Goal: Task Accomplishment & Management: Manage account settings

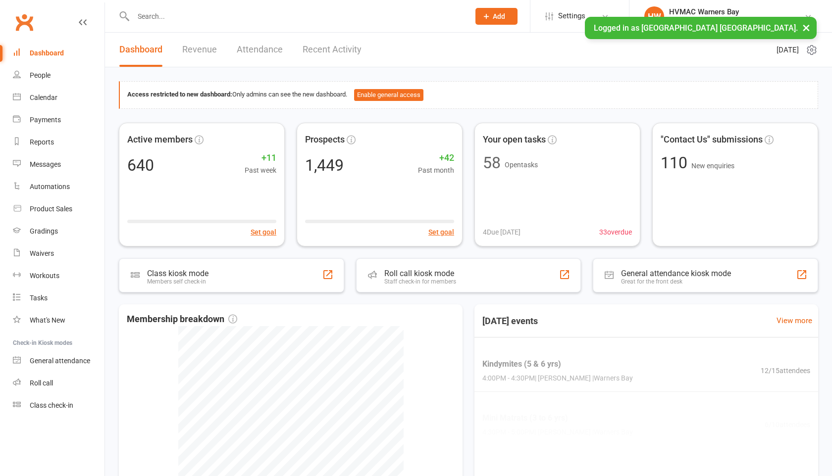
click at [145, 16] on input "text" at bounding box center [296, 16] width 332 height 14
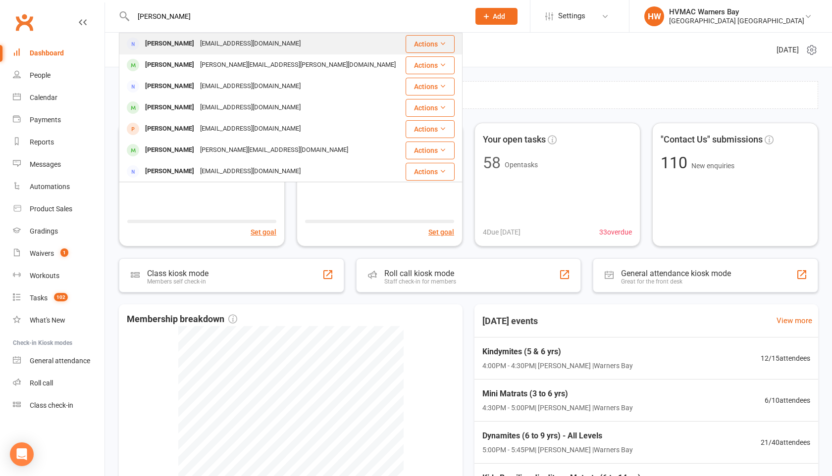
type input "[PERSON_NAME]"
click at [150, 41] on div "[PERSON_NAME]" at bounding box center [169, 44] width 55 height 14
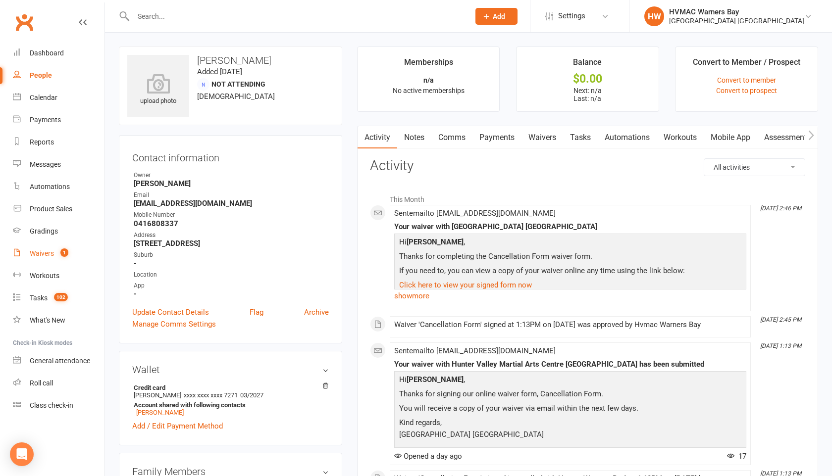
click at [42, 256] on div "Waivers" at bounding box center [42, 254] width 24 height 8
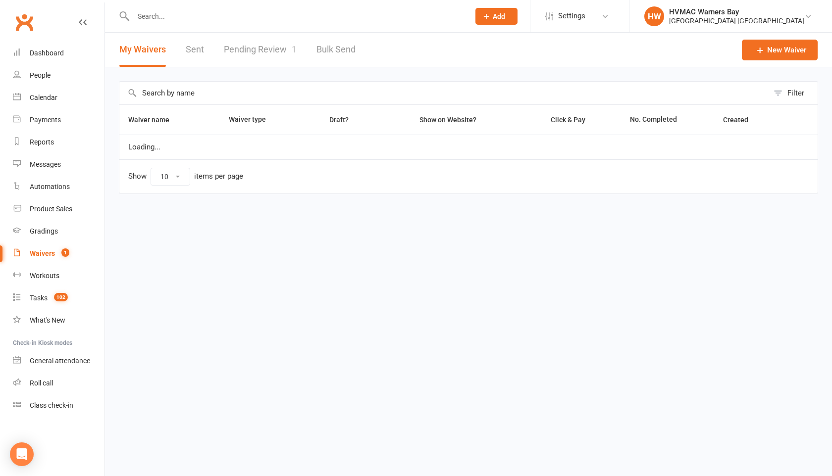
select select "100"
click at [243, 48] on link "Pending Review 1" at bounding box center [260, 50] width 73 height 34
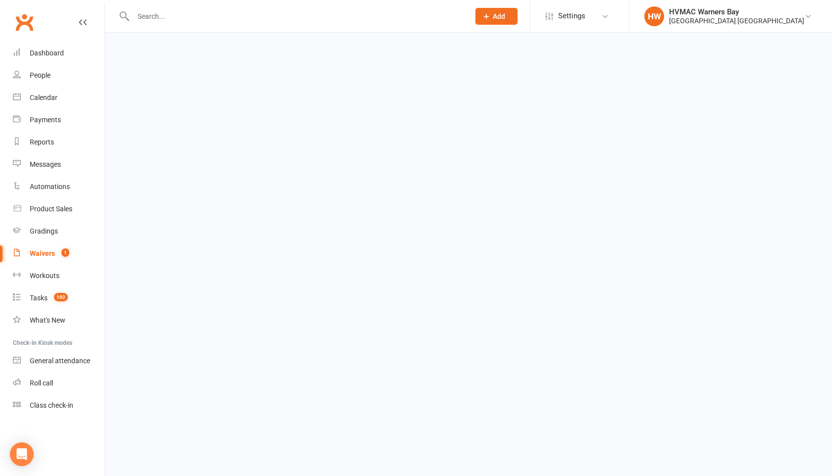
select select "100"
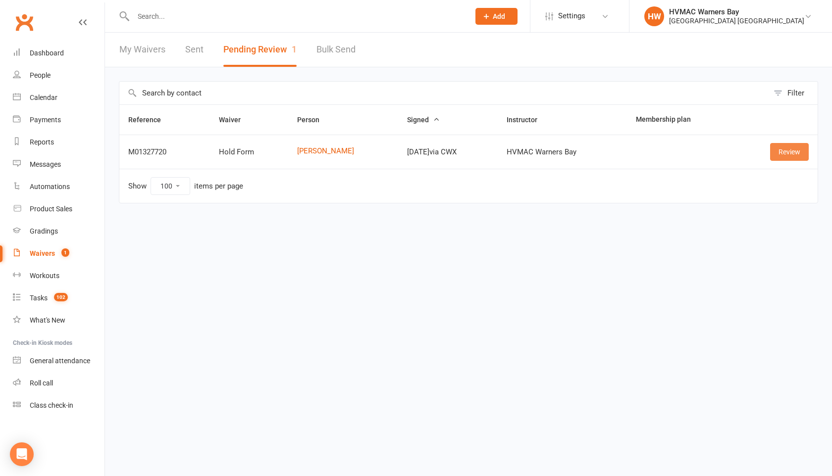
click at [790, 152] on link "Review" at bounding box center [789, 152] width 39 height 18
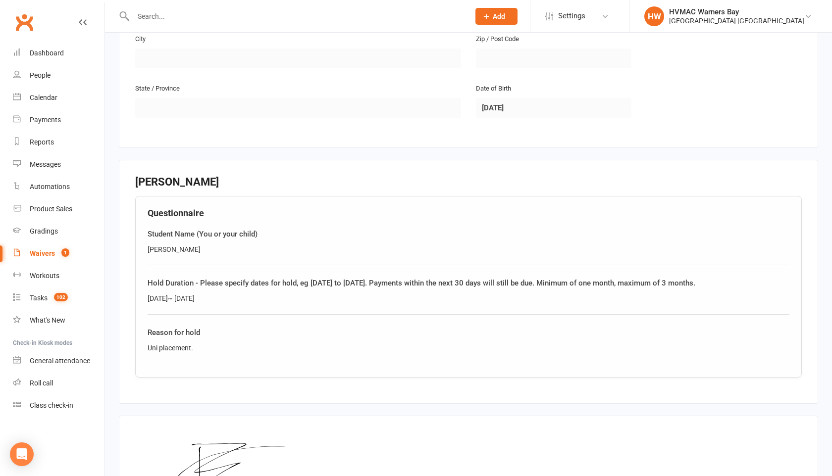
scroll to position [453, 0]
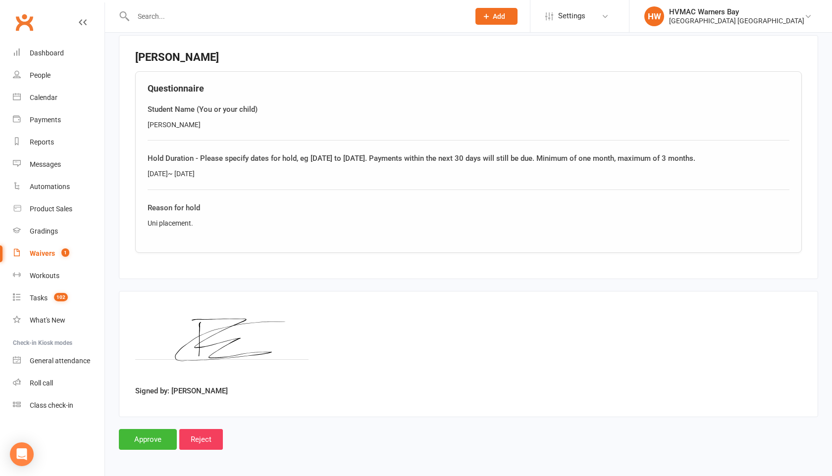
click at [150, 23] on div at bounding box center [291, 16] width 344 height 32
click at [149, 18] on input "text" at bounding box center [296, 16] width 332 height 14
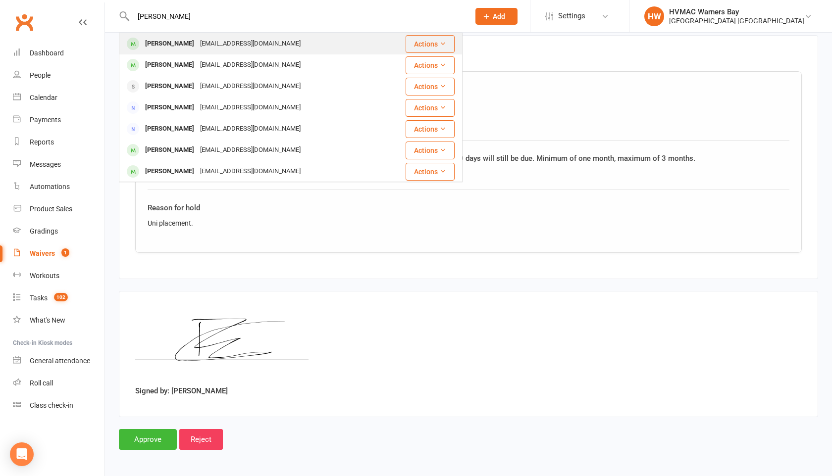
type input "[PERSON_NAME]"
click at [154, 37] on div "[PERSON_NAME]" at bounding box center [169, 44] width 55 height 14
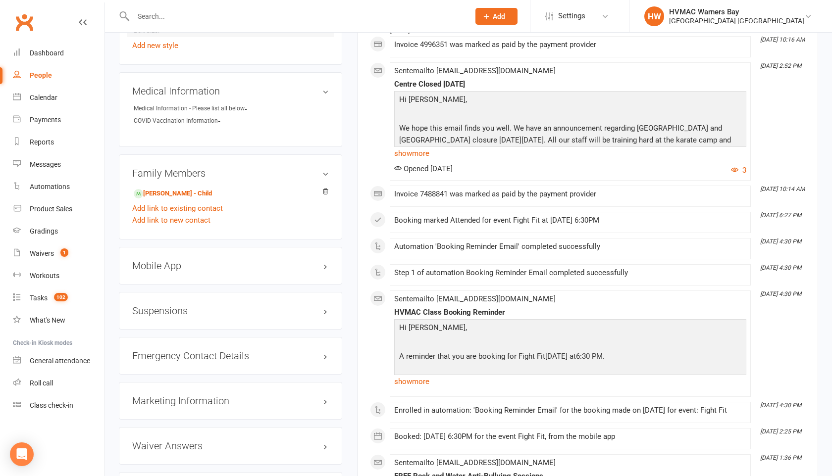
scroll to position [793, 0]
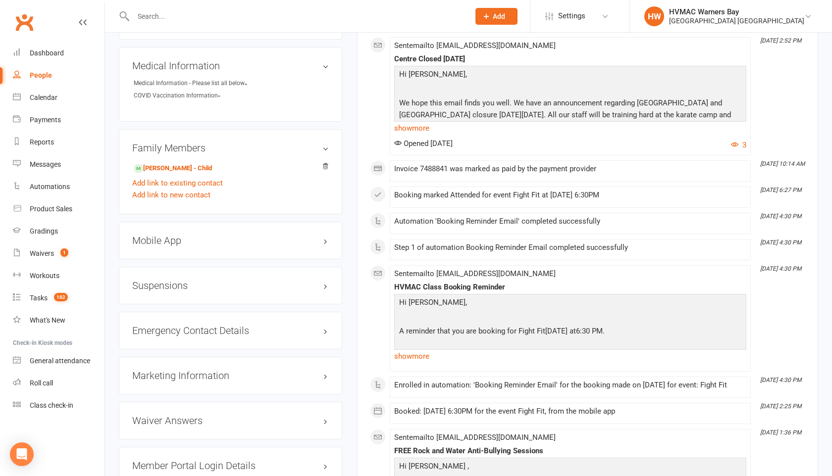
click at [324, 285] on h3 "Suspensions" at bounding box center [230, 285] width 197 height 11
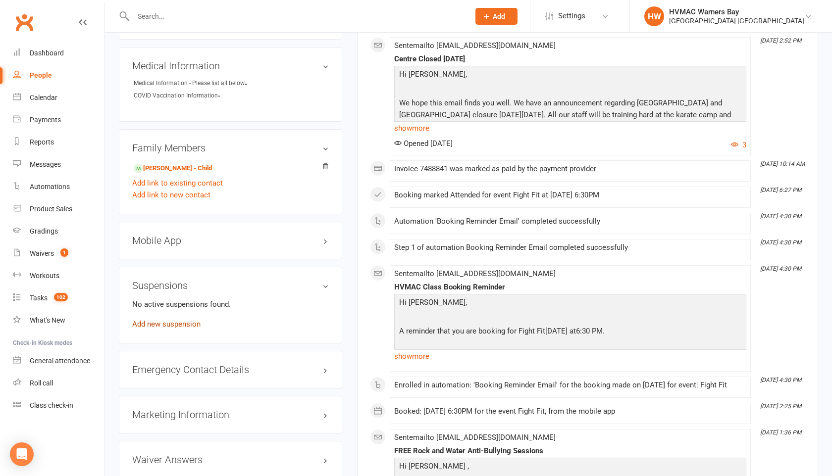
click at [179, 321] on link "Add new suspension" at bounding box center [166, 324] width 68 height 9
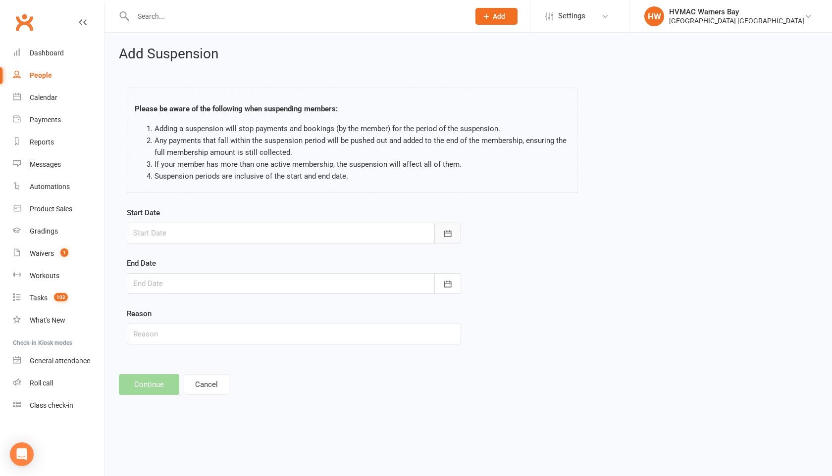
click at [446, 237] on icon "button" at bounding box center [447, 233] width 7 height 6
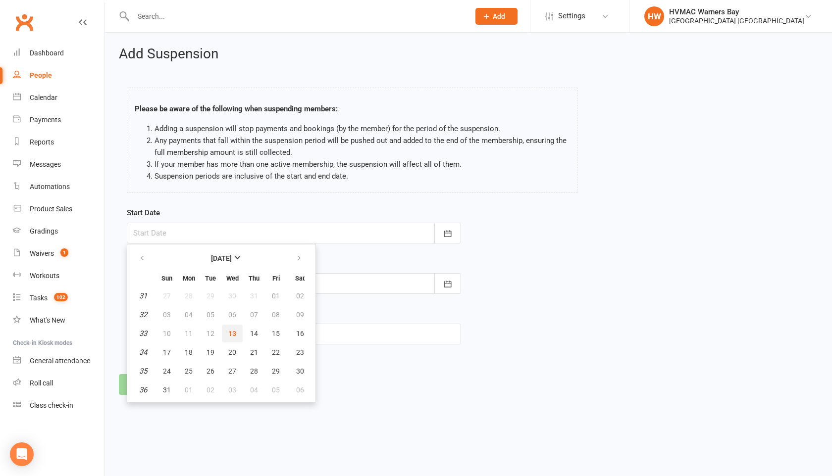
click at [234, 340] on button "13" at bounding box center [232, 334] width 21 height 18
type input "[DATE]"
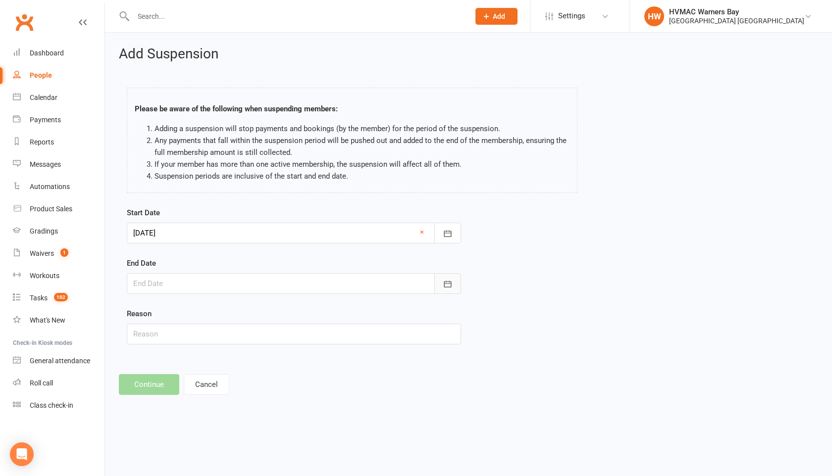
click at [446, 280] on icon "button" at bounding box center [448, 284] width 10 height 10
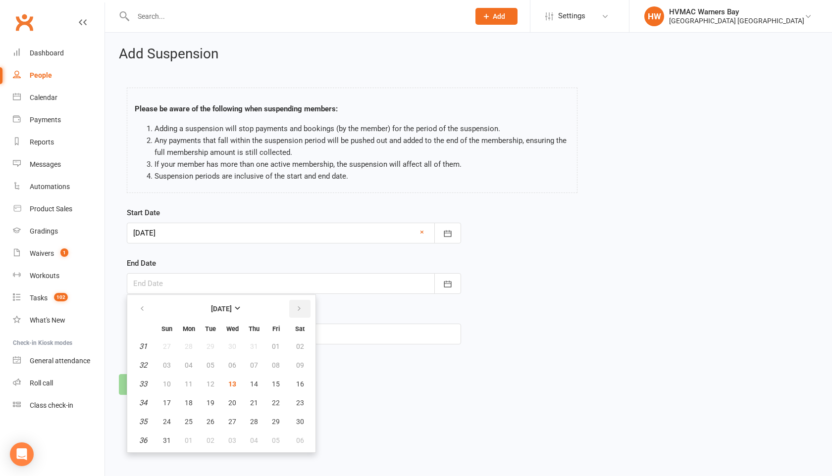
click at [298, 308] on icon "button" at bounding box center [299, 309] width 7 height 8
click at [274, 364] on span "12" at bounding box center [276, 366] width 8 height 8
type input "[DATE]"
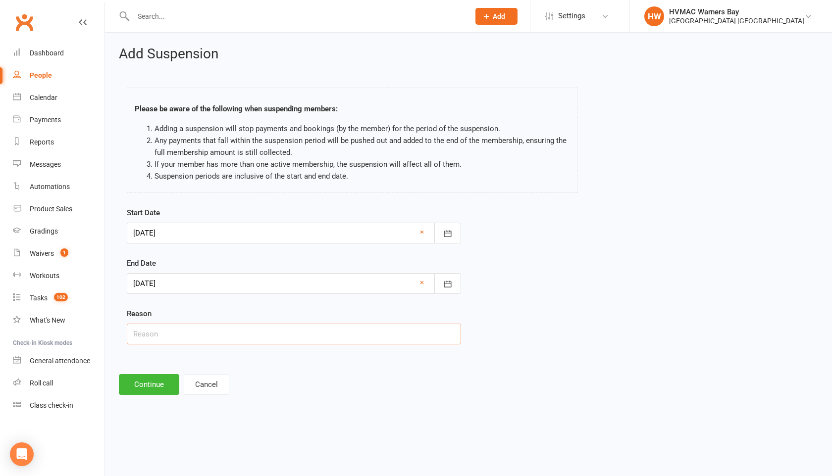
click at [166, 333] on input "text" at bounding box center [294, 334] width 334 height 21
type input "Uni placement"
click at [143, 387] on button "Continue" at bounding box center [149, 384] width 60 height 21
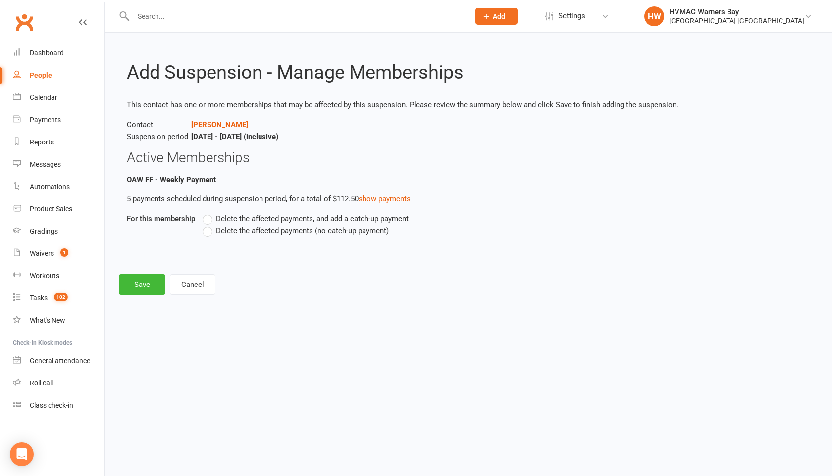
click at [207, 229] on label "Delete the affected payments (no catch-up payment)" at bounding box center [296, 231] width 186 height 12
click at [207, 225] on input "Delete the affected payments (no catch-up payment)" at bounding box center [206, 225] width 6 height 0
click at [149, 289] on button "Save" at bounding box center [142, 284] width 47 height 21
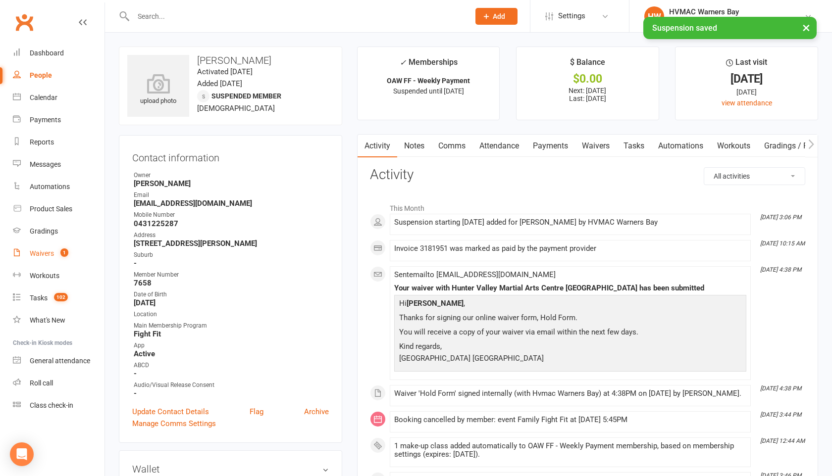
click at [51, 252] on div "Waivers" at bounding box center [42, 254] width 24 height 8
select select "100"
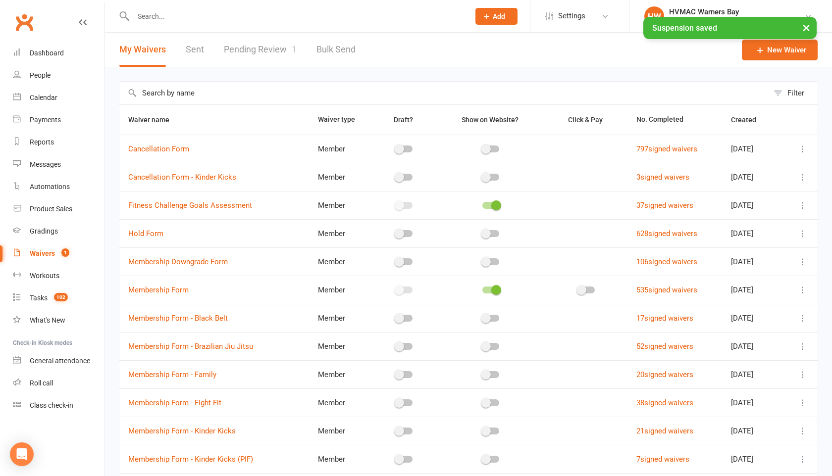
click at [260, 53] on link "Pending Review 1" at bounding box center [260, 50] width 73 height 34
select select "100"
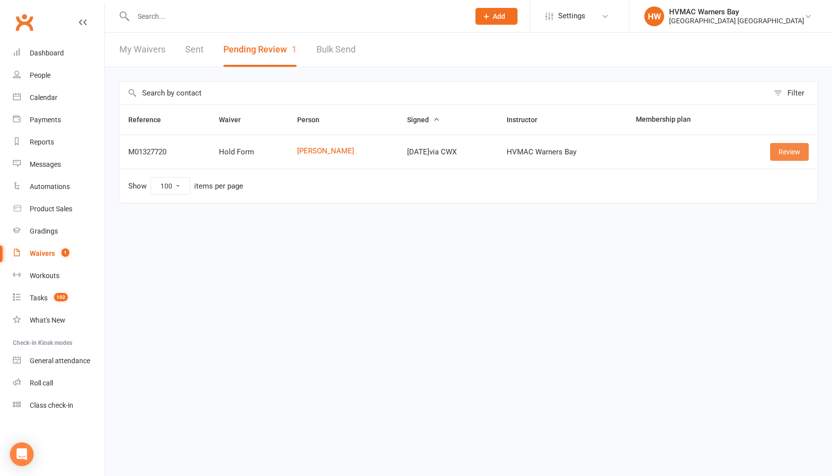
click at [781, 153] on link "Review" at bounding box center [789, 152] width 39 height 18
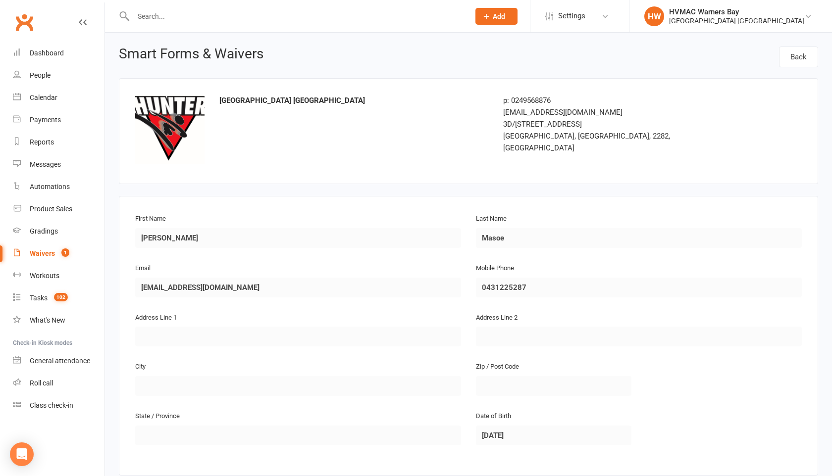
scroll to position [453, 0]
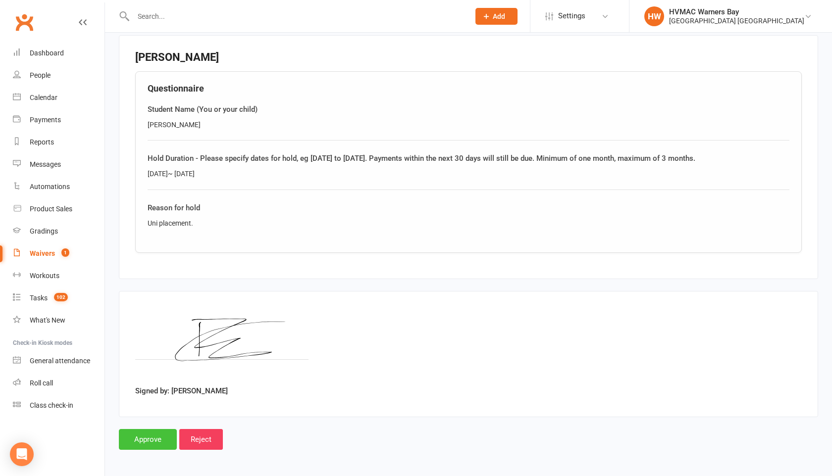
click at [150, 438] on input "Approve" at bounding box center [148, 439] width 58 height 21
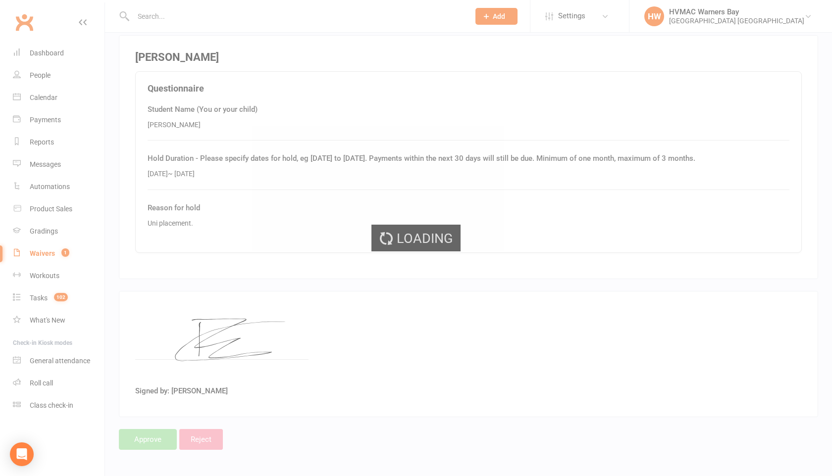
select select "100"
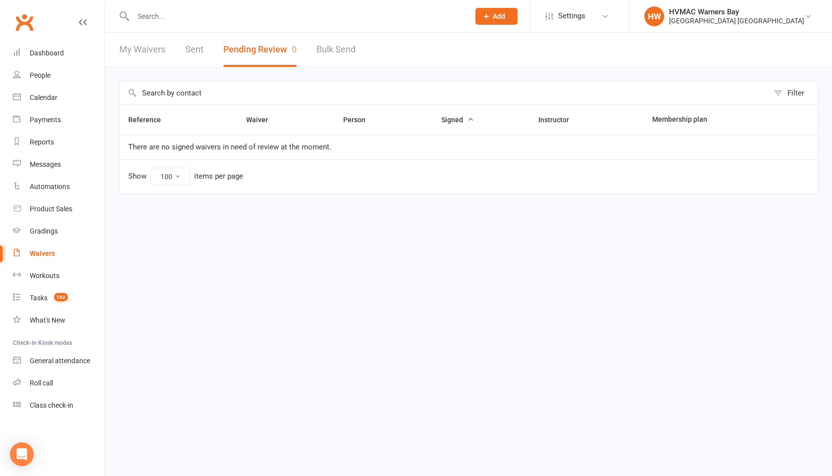
click at [160, 16] on input "text" at bounding box center [296, 16] width 332 height 14
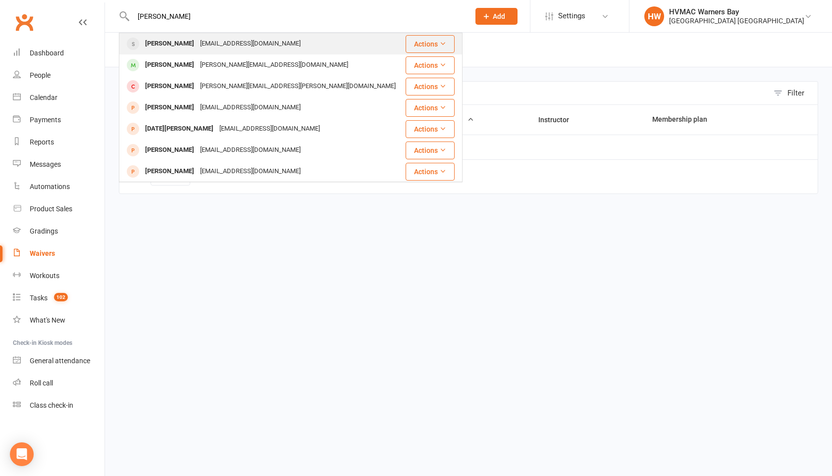
type input "[PERSON_NAME]"
click at [161, 50] on div "[PERSON_NAME]" at bounding box center [169, 44] width 55 height 14
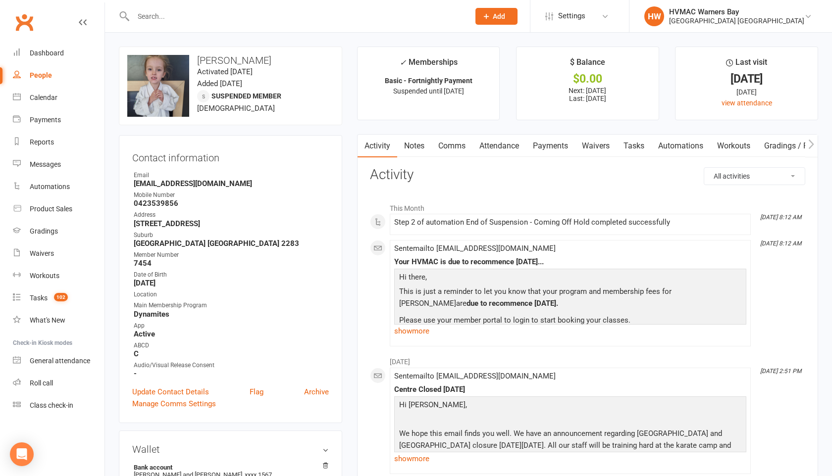
click at [418, 147] on link "Notes" at bounding box center [414, 146] width 34 height 23
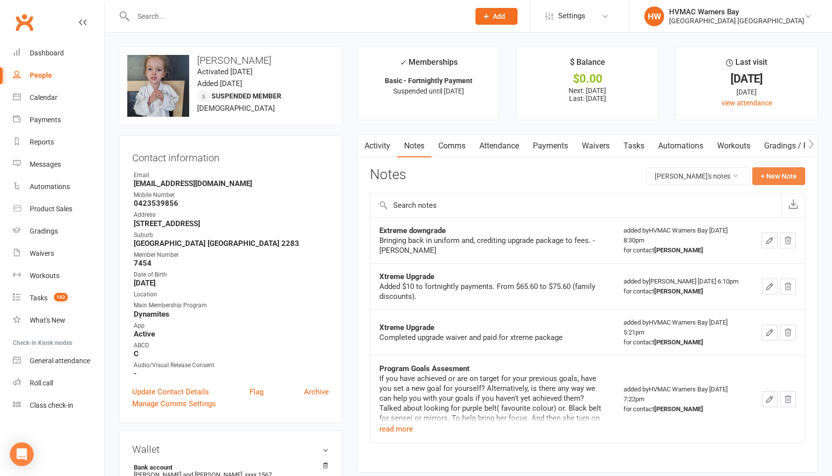
click at [786, 175] on button "+ New Note" at bounding box center [778, 176] width 53 height 18
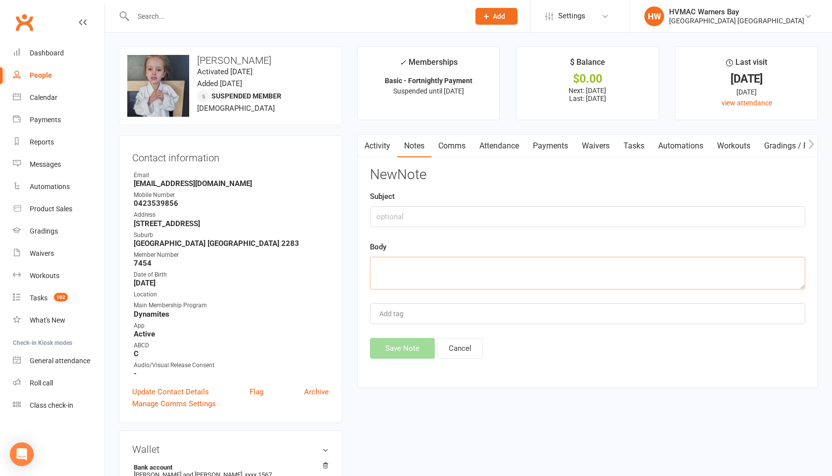
click at [386, 273] on textarea at bounding box center [587, 273] width 435 height 33
paste textarea "Hi, Can we please extend the hold for a few more weeks, so we can recommence wh…"
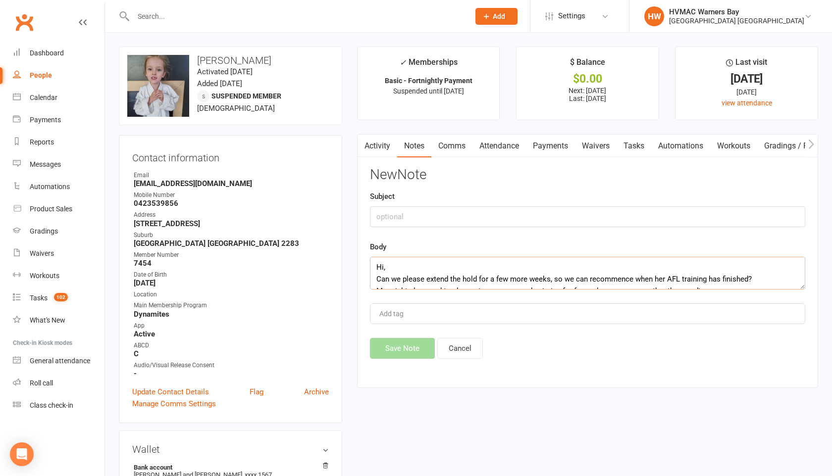
scroll to position [18, 0]
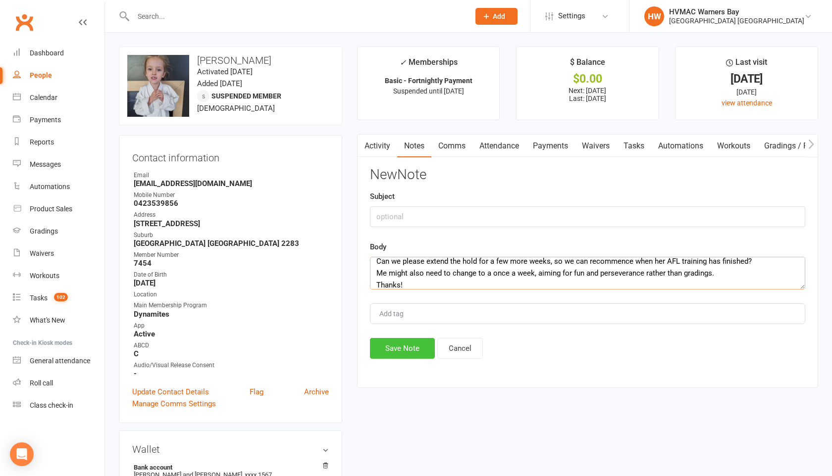
type textarea "Hi, Can we please extend the hold for a few more weeks, so we can recommence wh…"
click at [385, 347] on button "Save Note" at bounding box center [402, 348] width 65 height 21
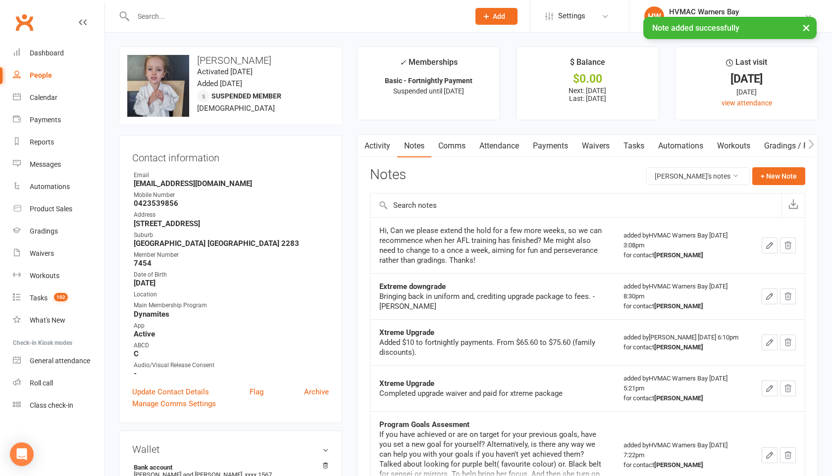
click at [373, 141] on link "Activity" at bounding box center [378, 146] width 40 height 23
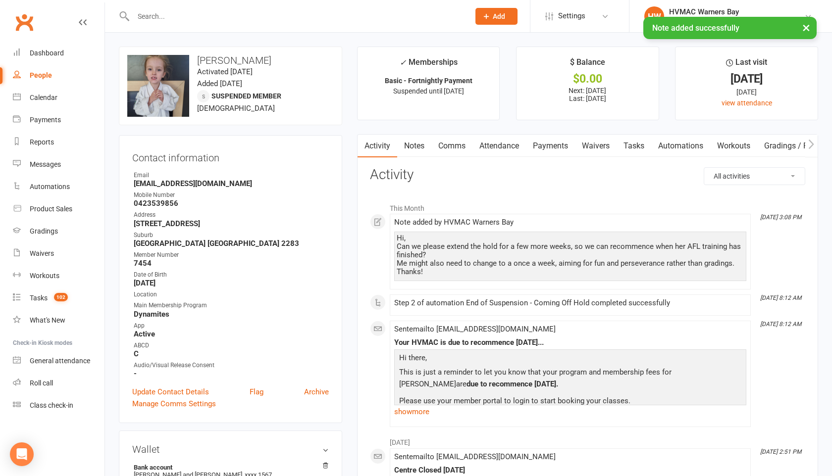
click at [419, 145] on link "Notes" at bounding box center [414, 146] width 34 height 23
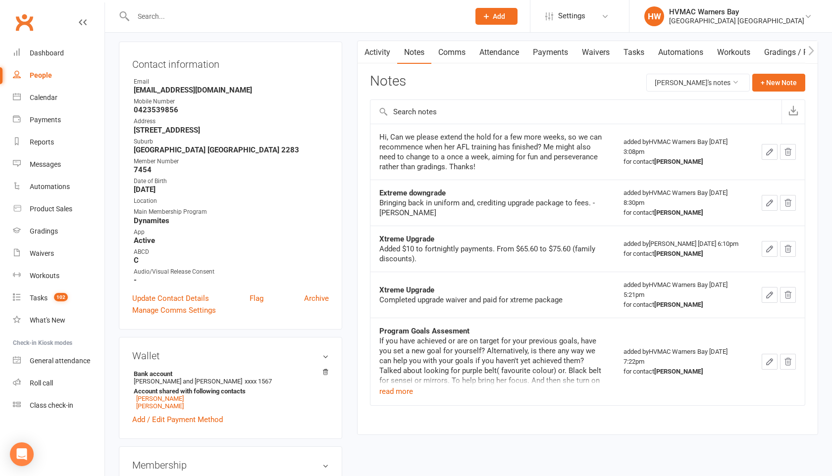
scroll to position [94, 0]
click at [388, 394] on button "read more" at bounding box center [396, 391] width 34 height 12
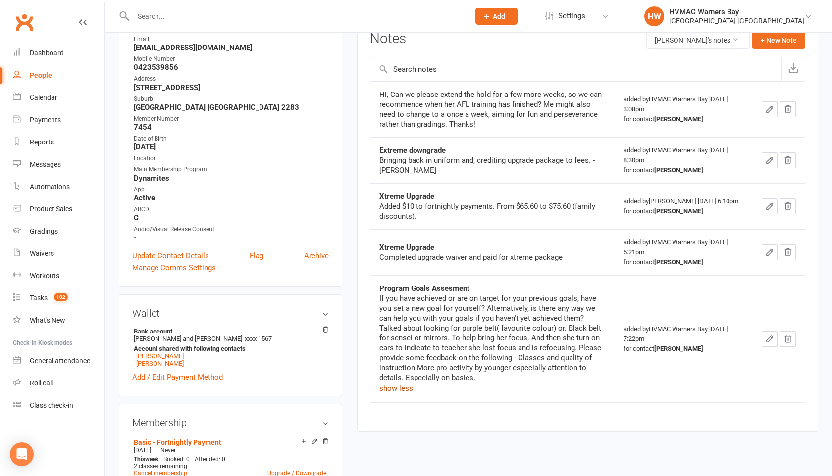
scroll to position [141, 0]
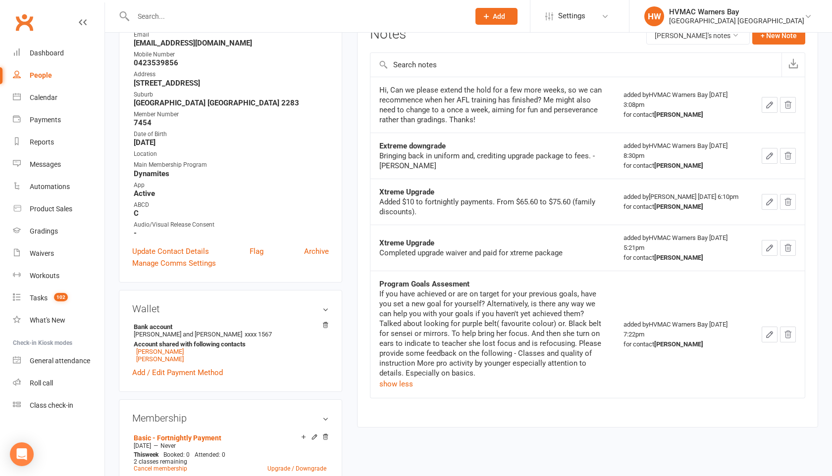
click at [147, 21] on input "text" at bounding box center [296, 16] width 332 height 14
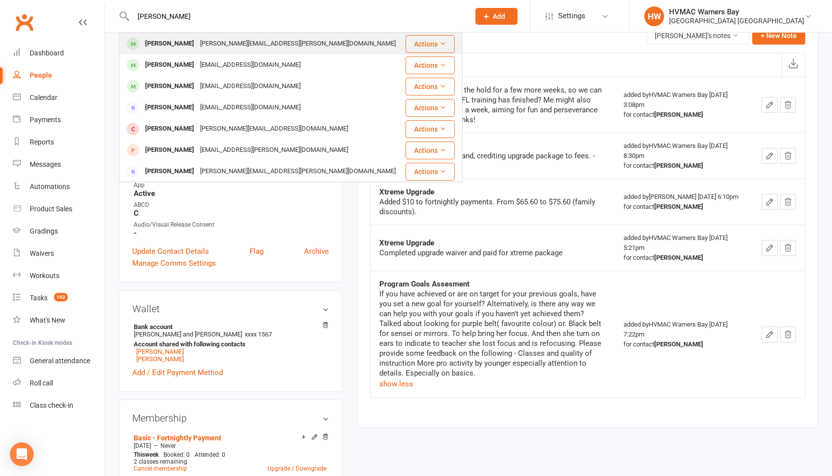
type input "[PERSON_NAME]"
click at [155, 49] on div "[PERSON_NAME]" at bounding box center [169, 44] width 55 height 14
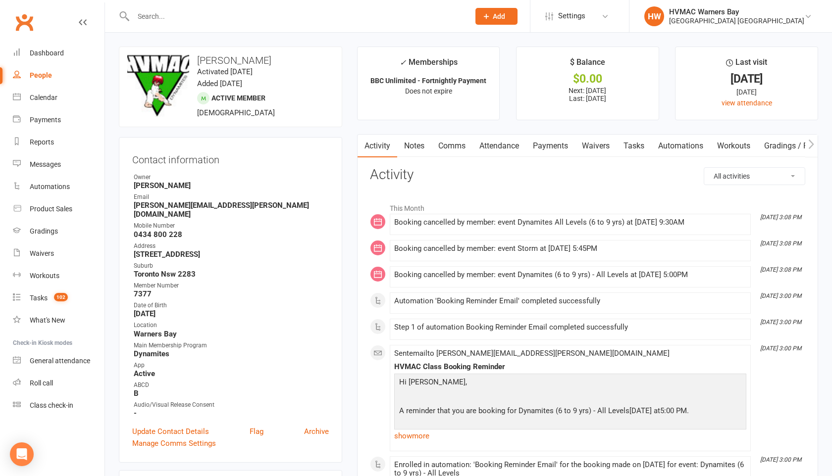
click at [595, 149] on link "Waivers" at bounding box center [596, 146] width 42 height 23
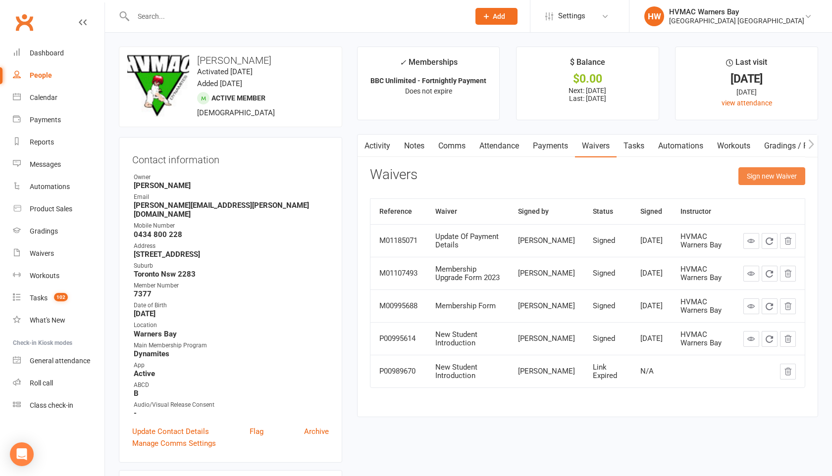
click at [769, 178] on button "Sign new Waiver" at bounding box center [771, 176] width 67 height 18
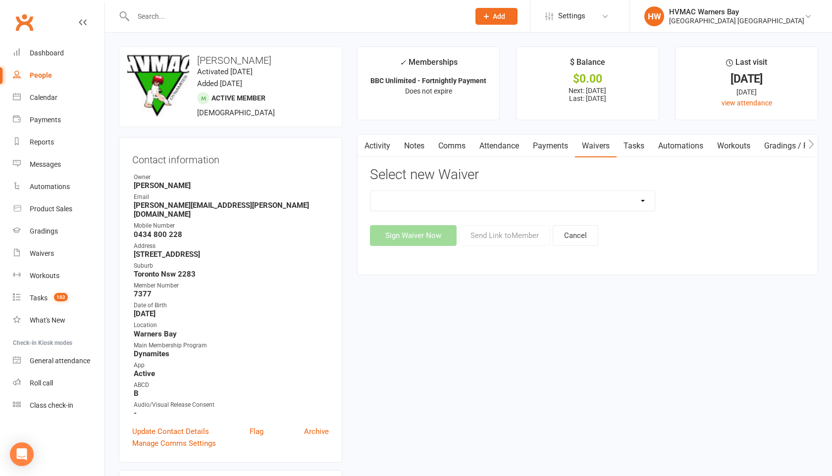
click at [641, 201] on select "Cancellation Form Cancellation Form - Kinder Kicks Fitness Challenge Goals Asse…" at bounding box center [512, 201] width 284 height 20
select select "5751"
click at [504, 235] on button "Send Link to Member" at bounding box center [504, 235] width 91 height 21
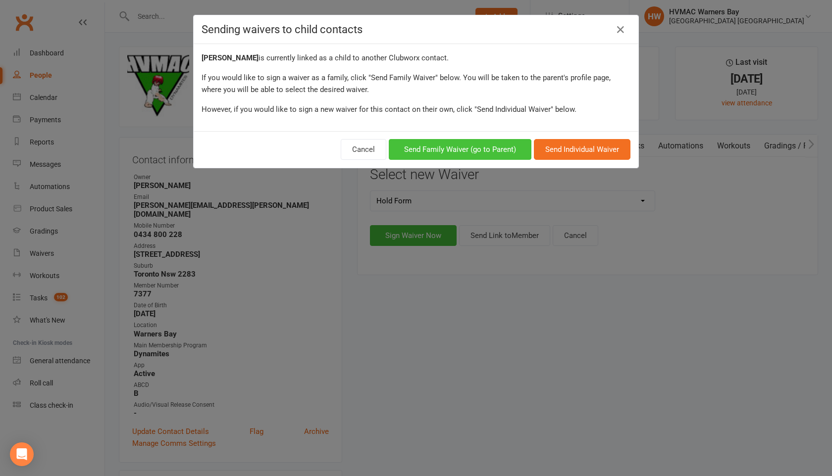
click at [495, 150] on button "Send Family Waiver (go to Parent)" at bounding box center [460, 149] width 143 height 21
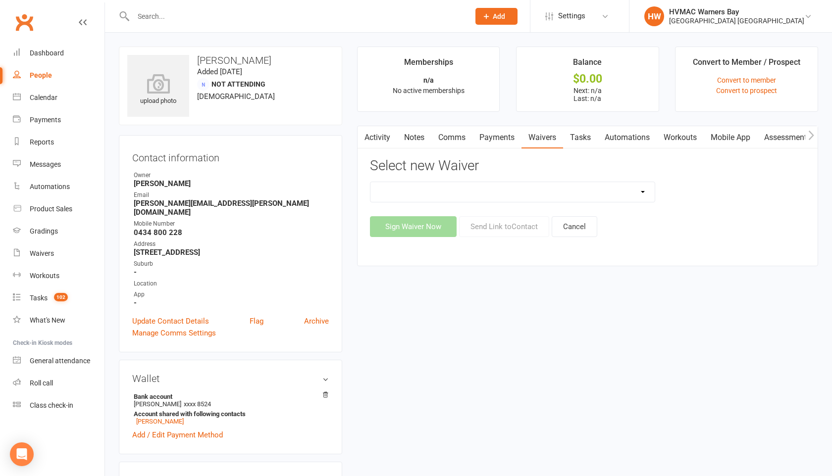
click at [434, 189] on select "Cancellation Form Cancellation Form - Kinder Kicks Fitness Challenge Goals Asse…" at bounding box center [512, 192] width 284 height 20
select select "5751"
click at [520, 233] on button "Send Link to Contact" at bounding box center [504, 226] width 90 height 21
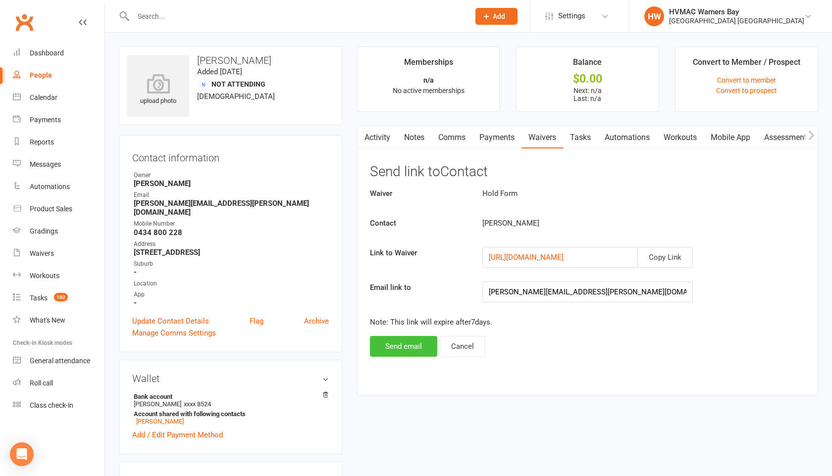
click at [399, 342] on button "Send email" at bounding box center [403, 346] width 67 height 21
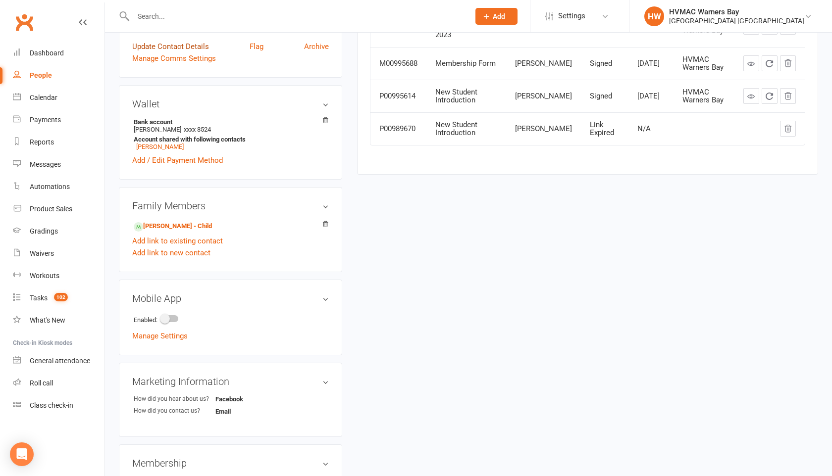
scroll to position [296, 0]
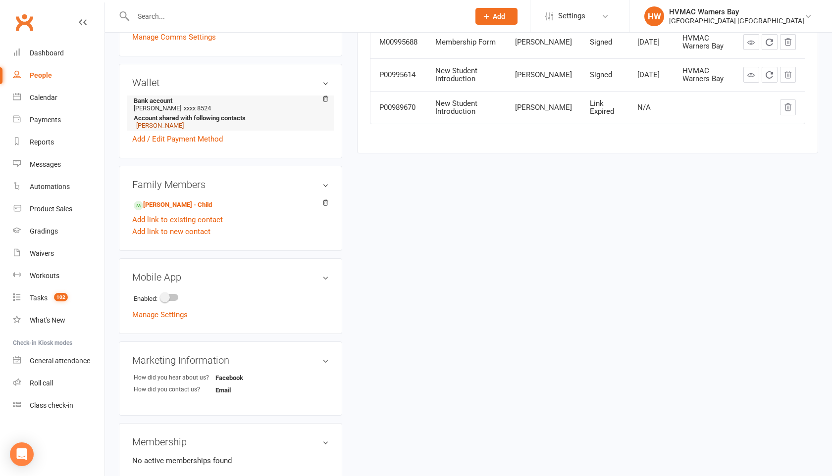
click at [150, 122] on link "[PERSON_NAME]" at bounding box center [160, 125] width 48 height 7
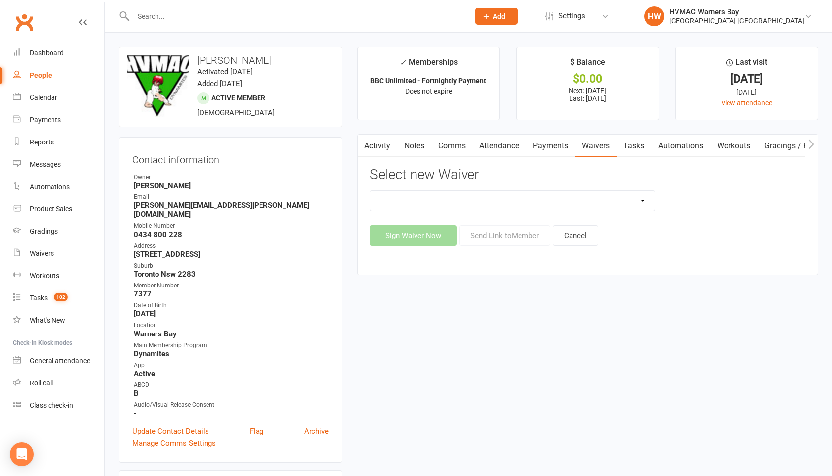
click at [412, 143] on link "Notes" at bounding box center [414, 146] width 34 height 23
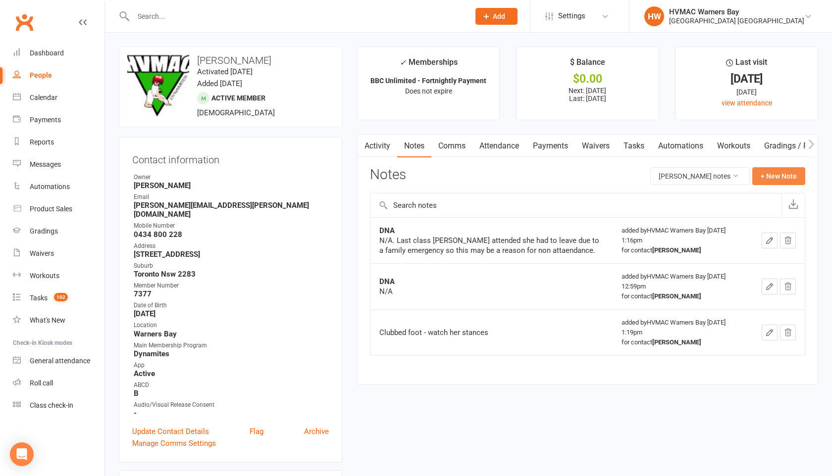
click at [761, 178] on button "+ New Note" at bounding box center [778, 176] width 53 height 18
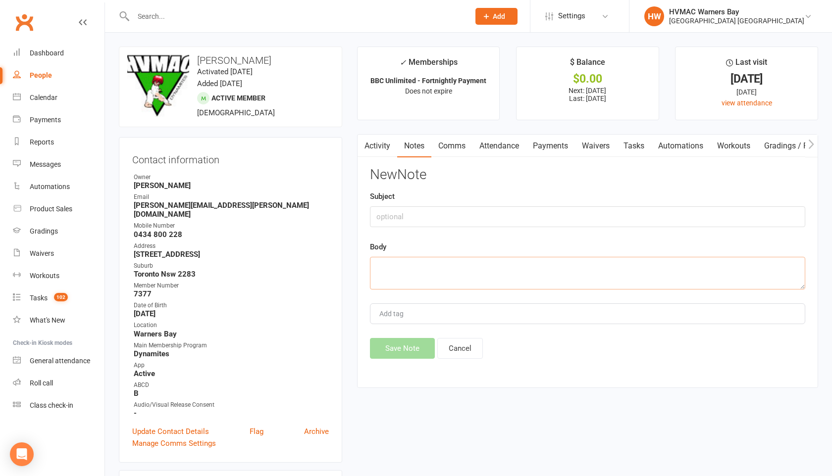
click at [410, 268] on textarea at bounding box center [587, 273] width 435 height 33
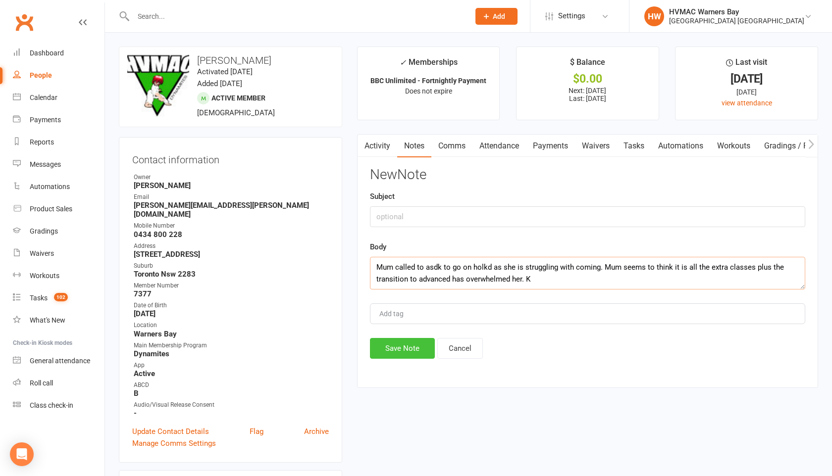
type textarea "Mum called to asdk to go on holkd as she is struggling with coming. Mum seems t…"
click at [390, 349] on button "Save Note" at bounding box center [402, 348] width 65 height 21
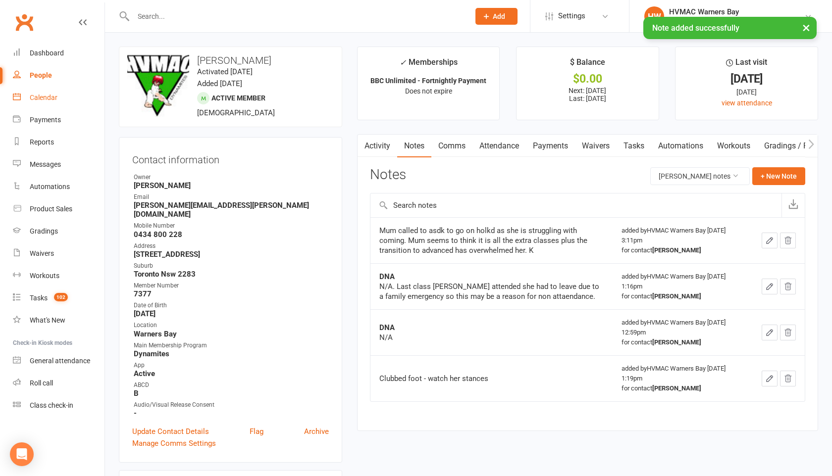
click at [34, 96] on div "Calendar" at bounding box center [44, 98] width 28 height 8
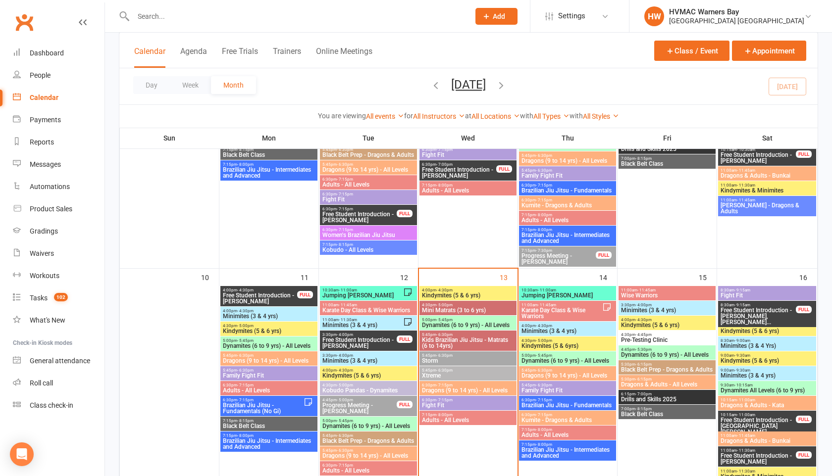
scroll to position [651, 0]
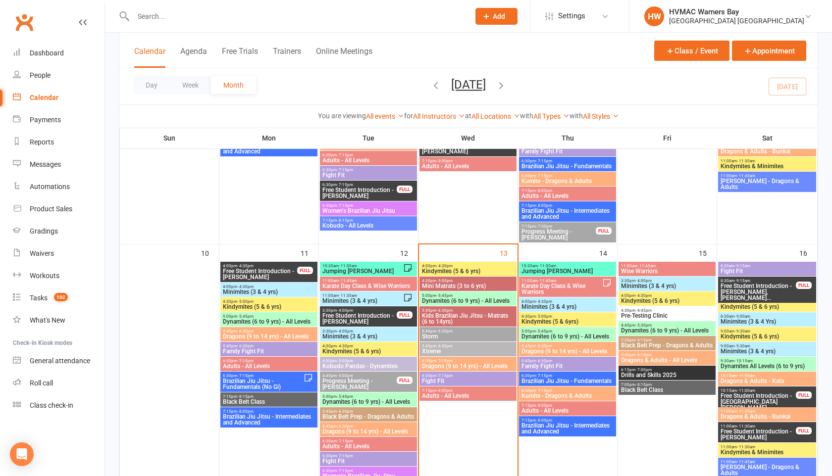
click at [437, 283] on span "Mini Matrats (3 to 6 yrs)" at bounding box center [467, 286] width 93 height 6
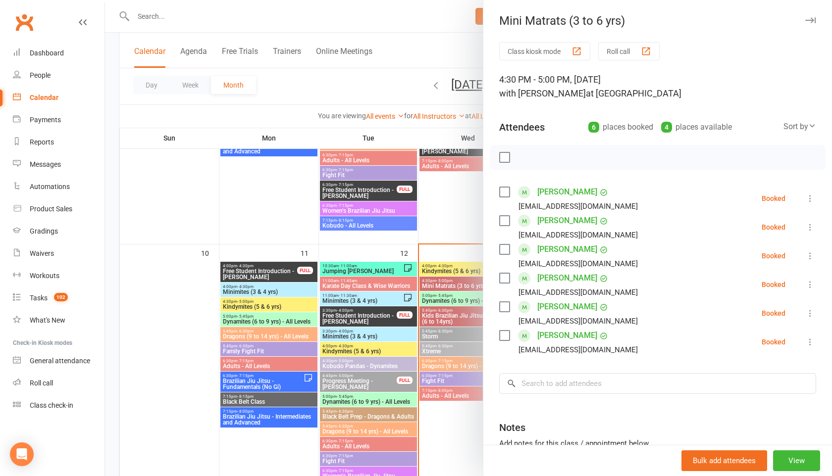
click at [812, 20] on icon "button" at bounding box center [810, 20] width 10 height 6
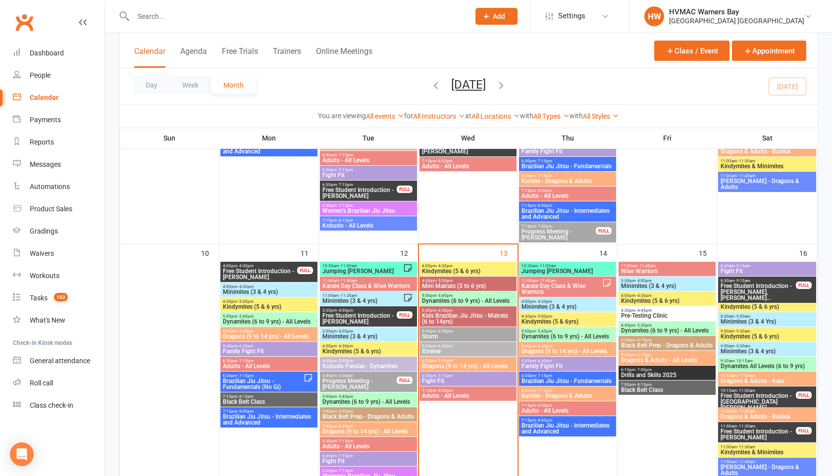
click at [458, 304] on span "Dynamites (6 to 9 yrs) - All Levels" at bounding box center [467, 301] width 93 height 6
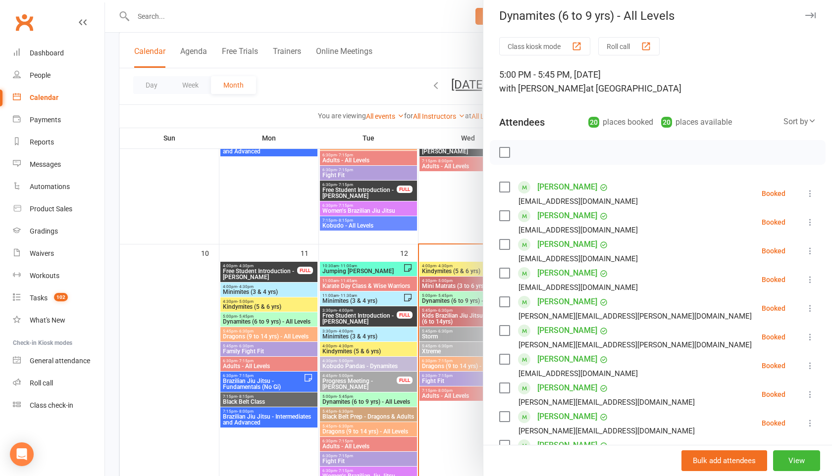
scroll to position [0, 0]
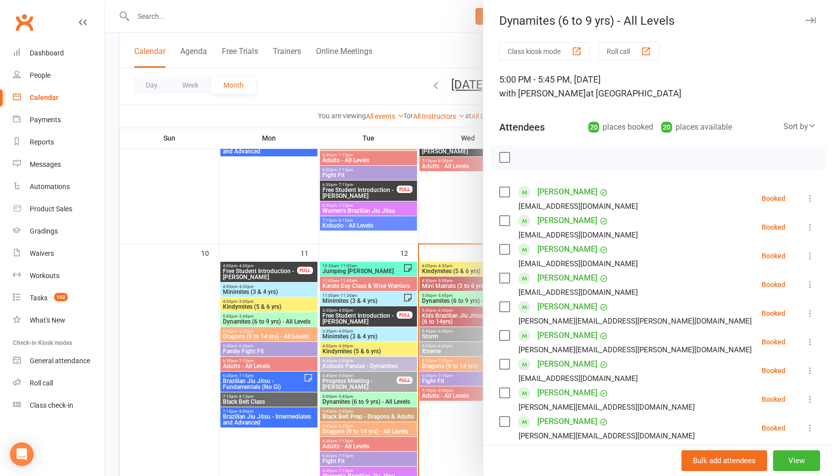
click at [808, 19] on icon "button" at bounding box center [810, 20] width 10 height 6
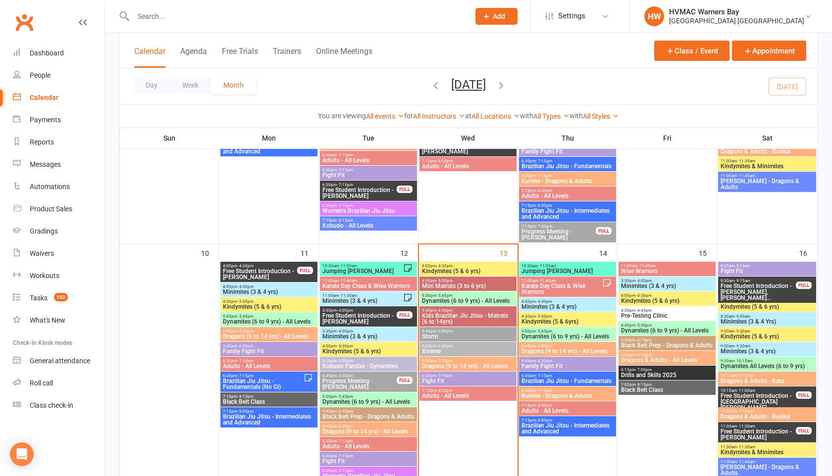
click at [442, 332] on span "- 6:30pm" at bounding box center [444, 331] width 16 height 4
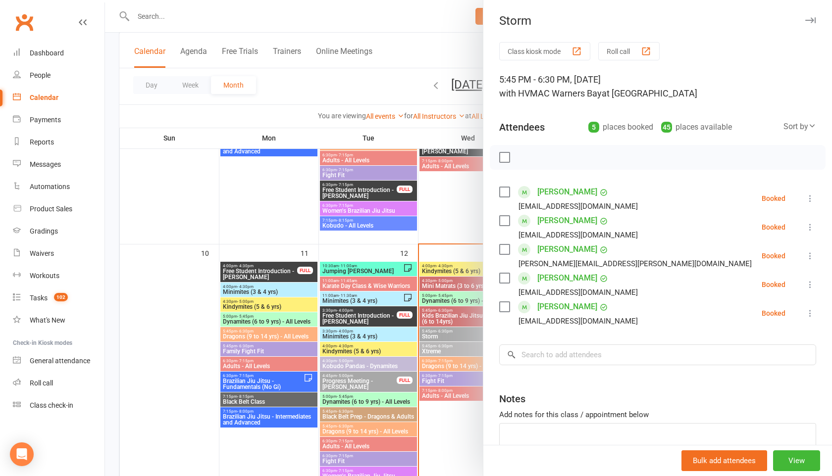
click at [813, 20] on icon "button" at bounding box center [810, 20] width 10 height 6
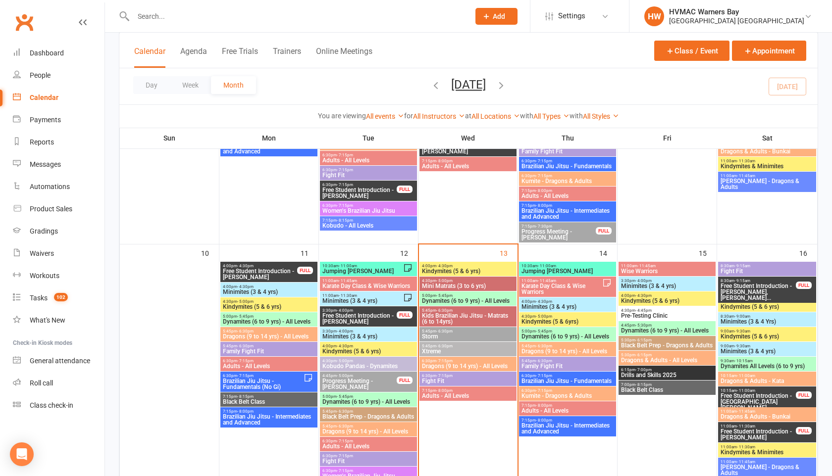
click at [457, 302] on span "Dynamites (6 to 9 yrs) - All Levels" at bounding box center [467, 301] width 93 height 6
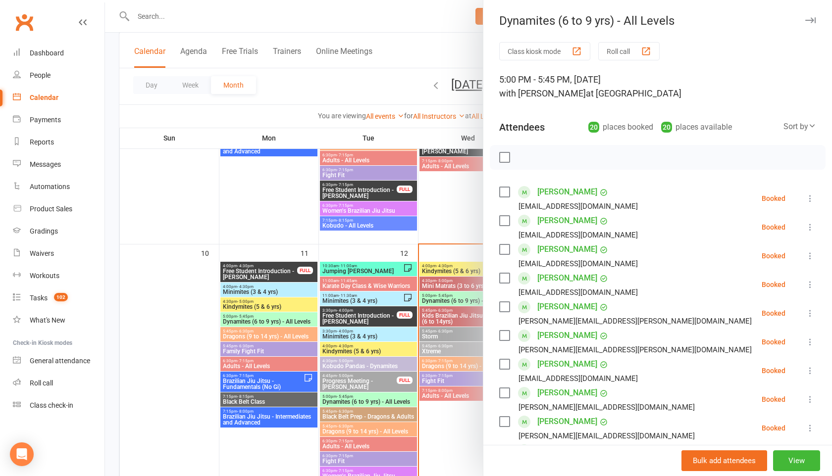
click at [808, 20] on icon "button" at bounding box center [810, 20] width 10 height 6
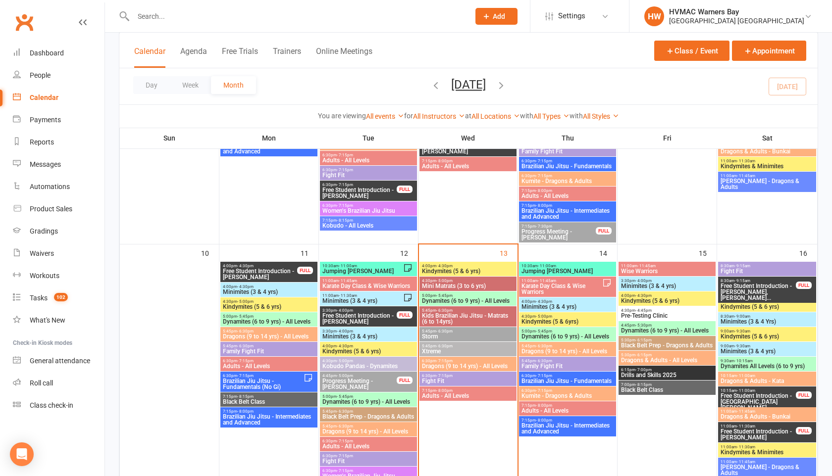
click at [448, 318] on span "Kids Brazilian Jiu Jitsu - Matrats (6 to 14yrs)" at bounding box center [467, 319] width 93 height 12
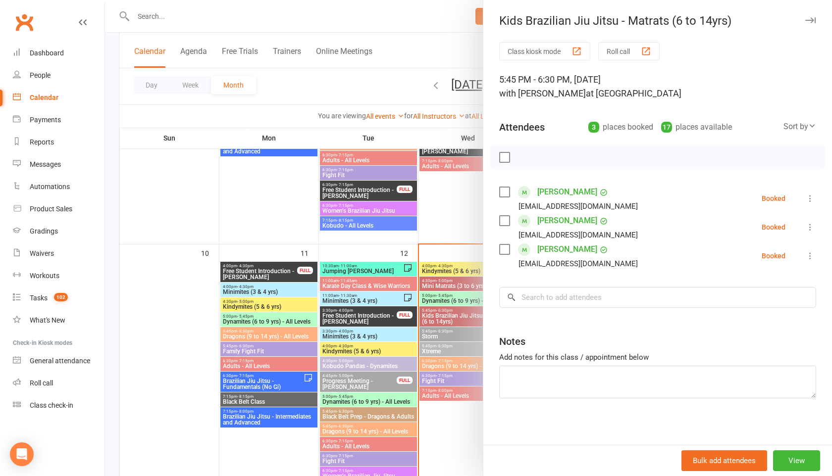
click at [808, 21] on icon "button" at bounding box center [810, 20] width 10 height 6
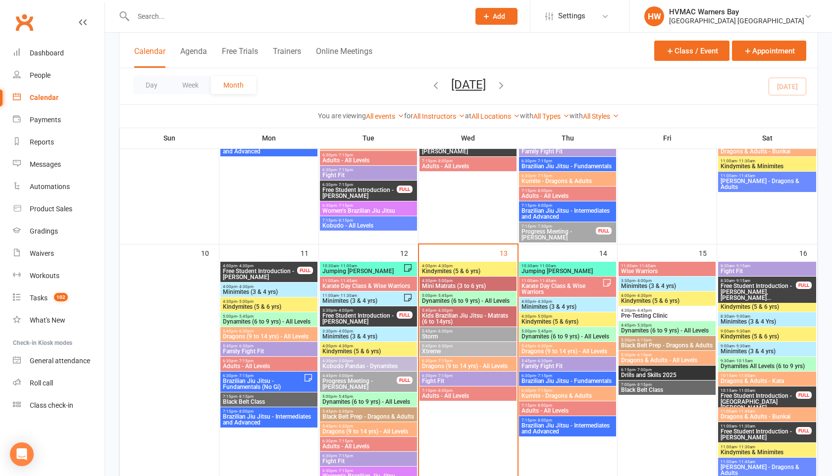
click at [461, 299] on span "Dynamites (6 to 9 yrs) - All Levels" at bounding box center [467, 301] width 93 height 6
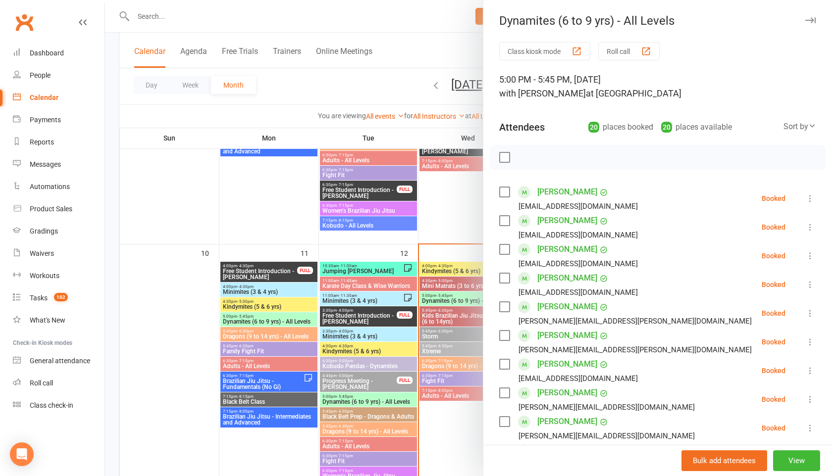
click at [808, 23] on icon "button" at bounding box center [810, 20] width 10 height 6
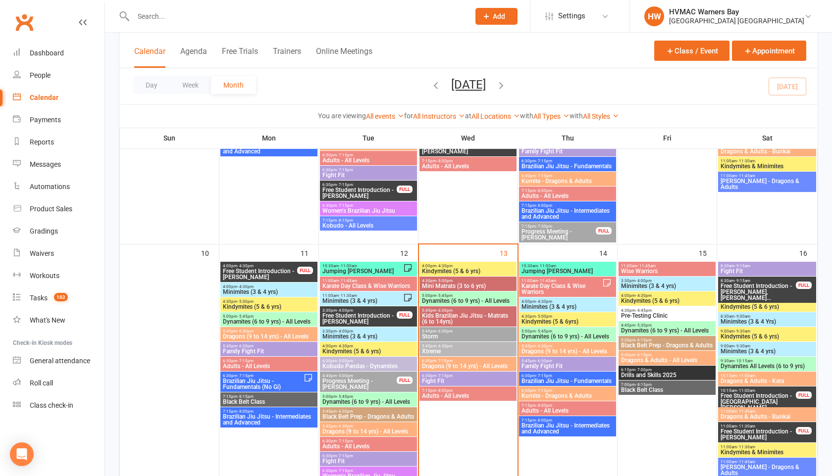
click at [465, 399] on span "Adults - All Levels" at bounding box center [467, 396] width 93 height 6
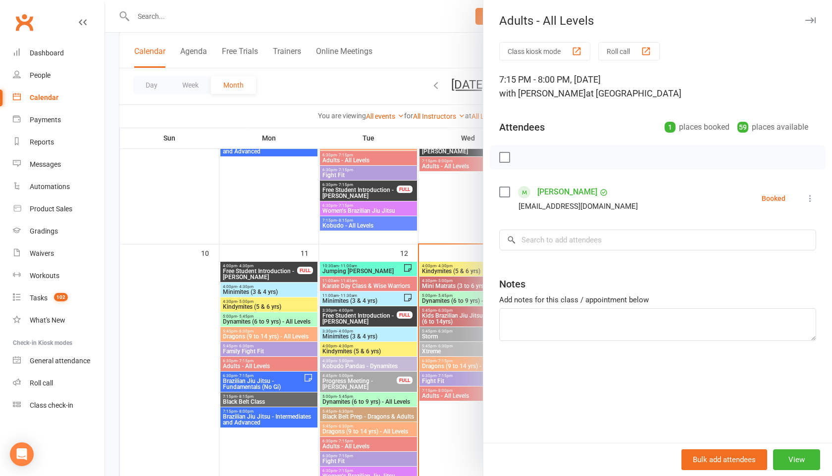
click at [811, 23] on button "button" at bounding box center [810, 20] width 12 height 12
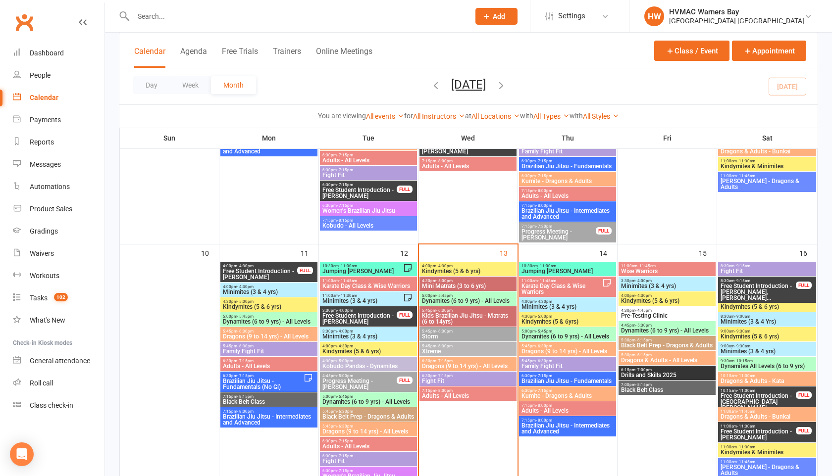
click at [448, 381] on span "Fight Fit" at bounding box center [467, 381] width 93 height 6
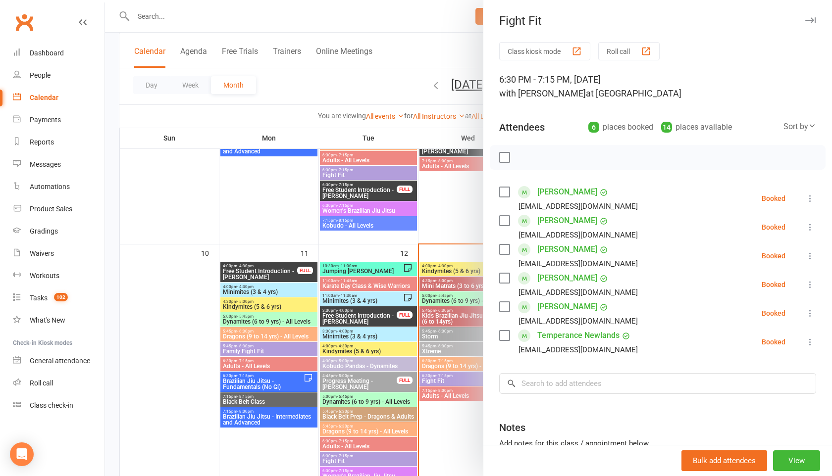
click at [811, 21] on icon "button" at bounding box center [810, 20] width 10 height 6
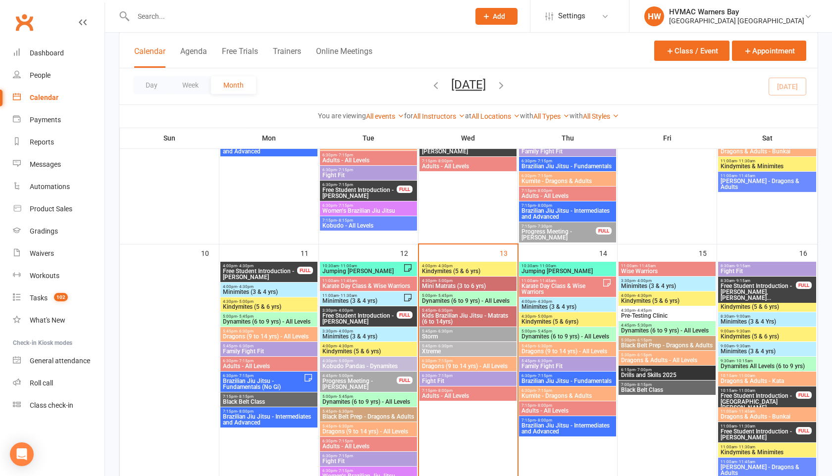
click at [453, 362] on span "6:30pm - 7:15pm" at bounding box center [467, 361] width 93 height 4
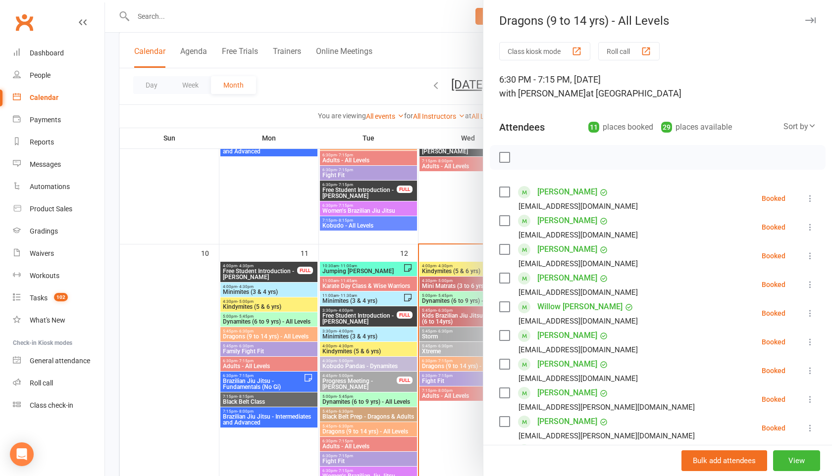
click at [811, 19] on icon "button" at bounding box center [810, 20] width 10 height 6
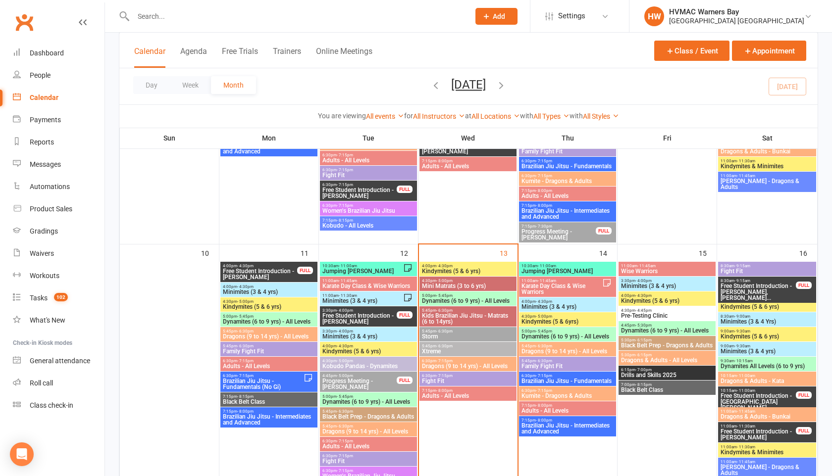
click at [542, 352] on span "Dragons (9 to 14 yrs) - All Levels" at bounding box center [567, 352] width 93 height 6
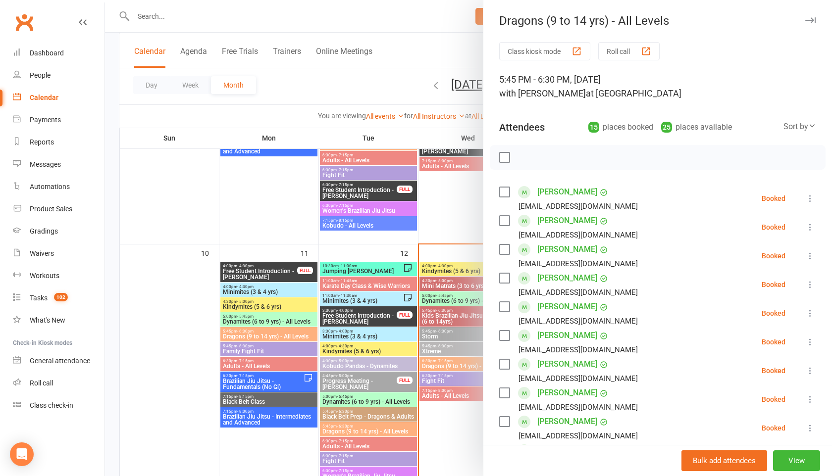
click at [808, 23] on button "button" at bounding box center [810, 20] width 12 height 12
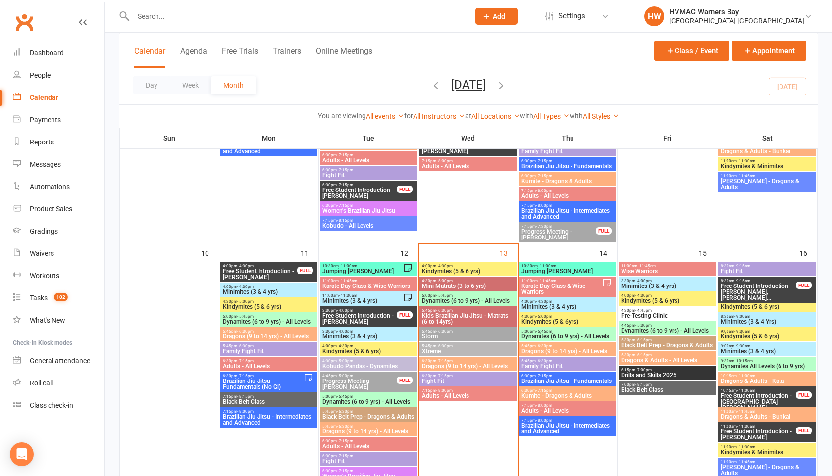
click at [573, 288] on span "Karate Day Class & Wise Warriors" at bounding box center [561, 289] width 81 height 12
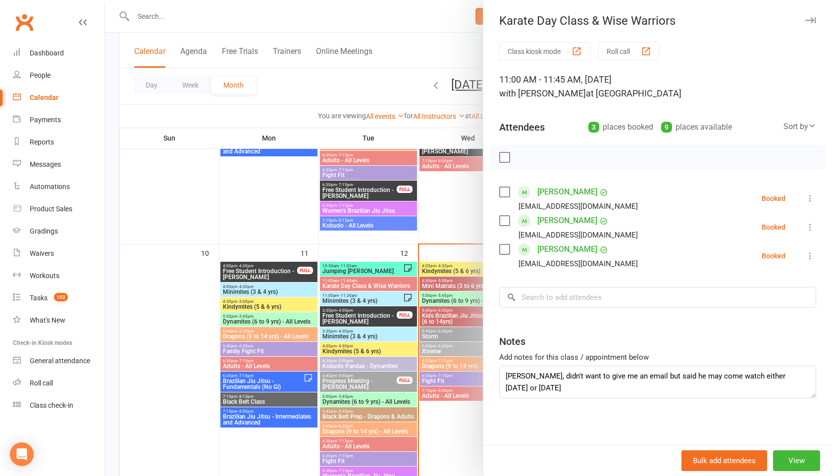
click at [807, 21] on icon "button" at bounding box center [810, 20] width 10 height 6
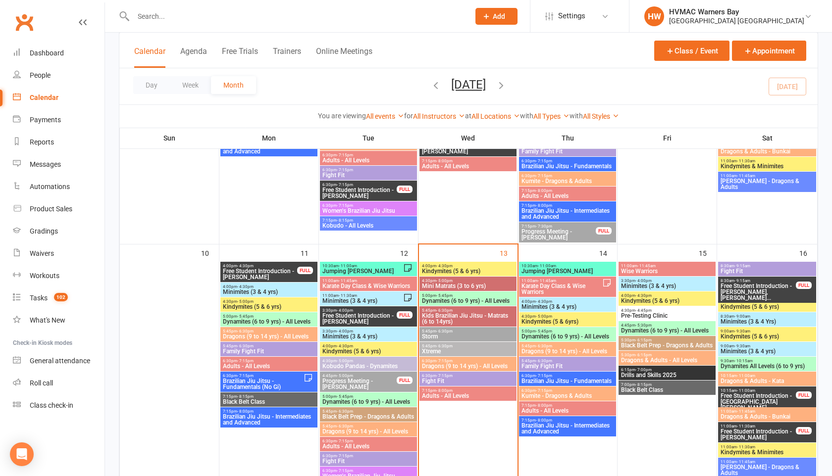
click at [566, 303] on span "4:00pm - 4:30pm" at bounding box center [567, 302] width 93 height 4
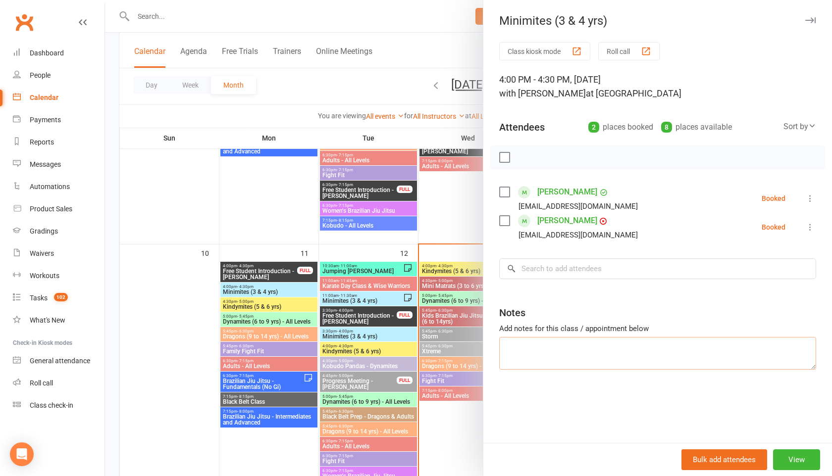
click at [520, 351] on textarea at bounding box center [657, 353] width 317 height 33
type textarea "Y"
type textarea "Ayzah to pay outstanding fees"
click at [470, 198] on div at bounding box center [468, 238] width 727 height 476
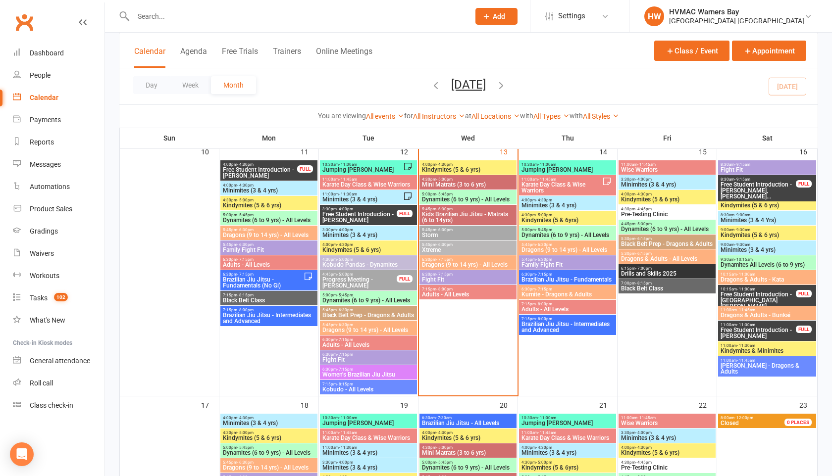
scroll to position [759, 0]
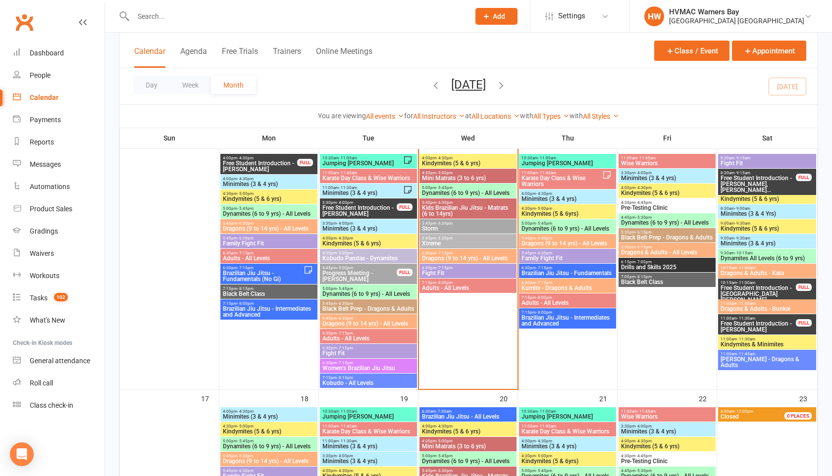
click at [562, 320] on span "Brazilian Jiu Jitsu - Intermediates and Advanced" at bounding box center [567, 321] width 93 height 12
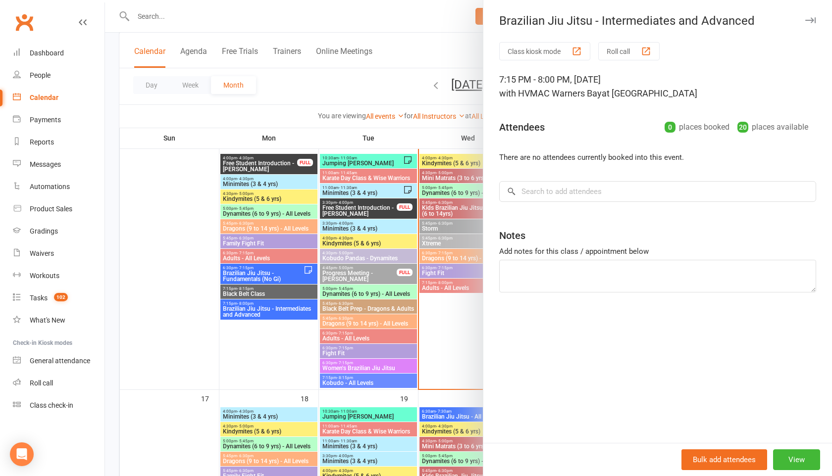
click at [812, 18] on icon "button" at bounding box center [810, 20] width 10 height 6
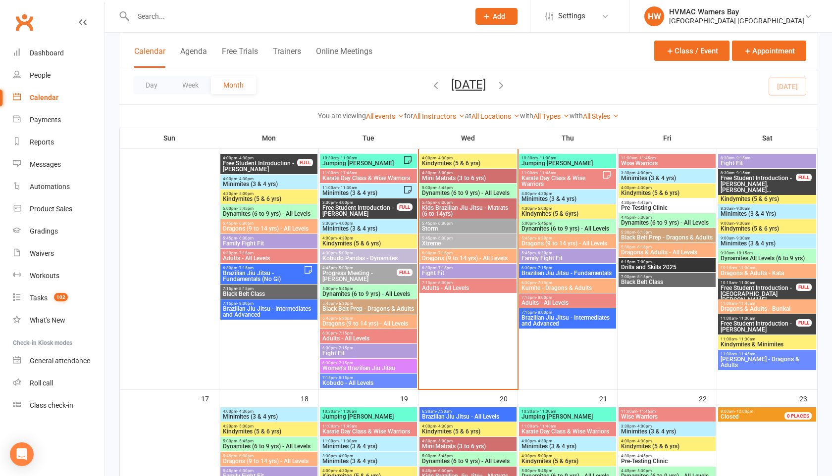
click at [583, 273] on span "Brazilian Jiu Jitsu - Fundamentals" at bounding box center [567, 273] width 93 height 6
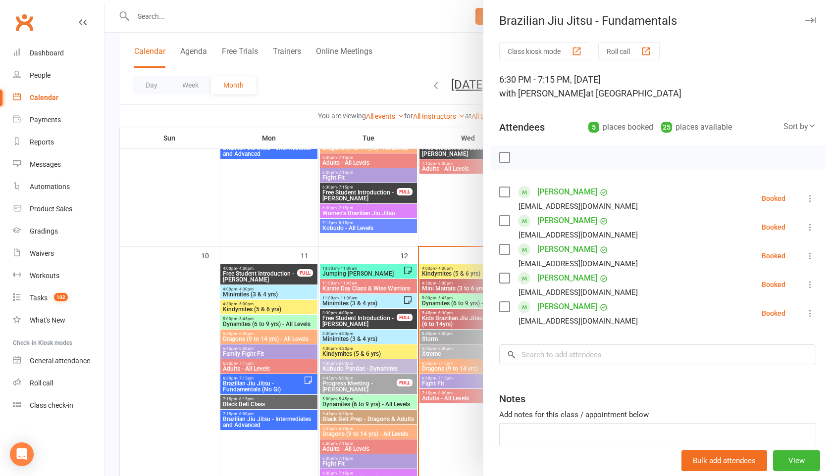
scroll to position [615, 0]
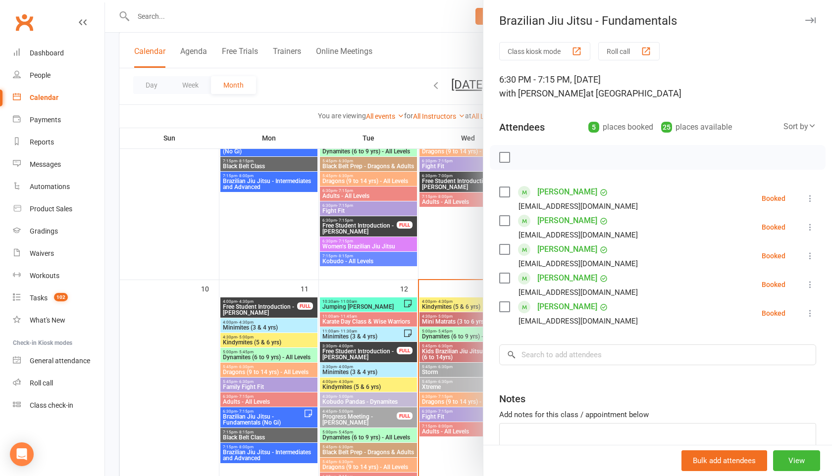
click at [813, 16] on button "button" at bounding box center [810, 20] width 12 height 12
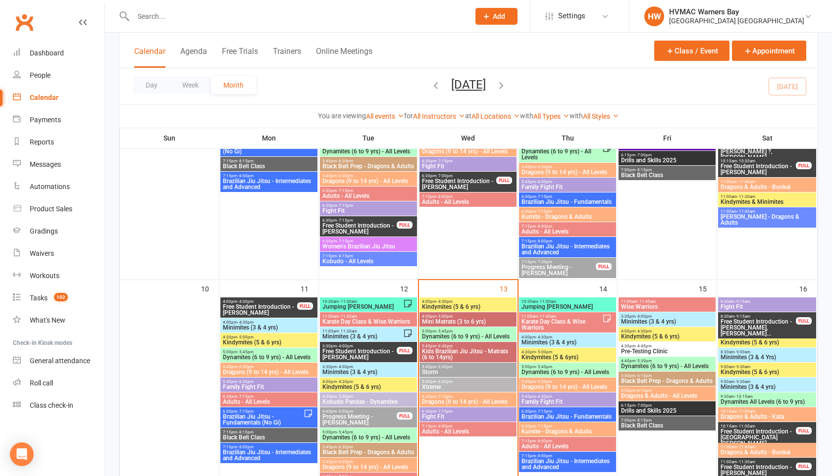
click at [475, 384] on span "Xtreme" at bounding box center [467, 387] width 93 height 6
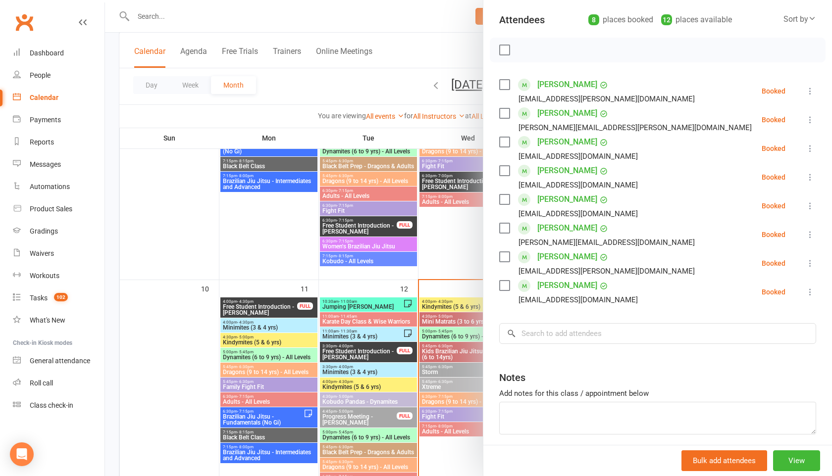
scroll to position [0, 0]
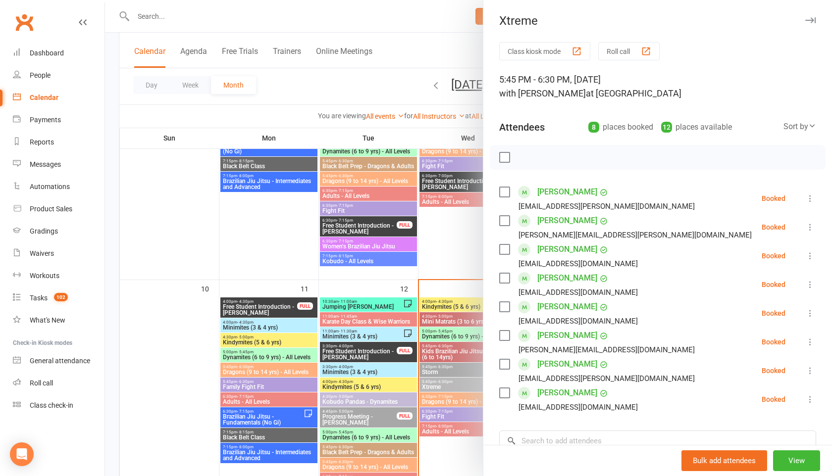
click at [809, 18] on icon "button" at bounding box center [810, 20] width 10 height 6
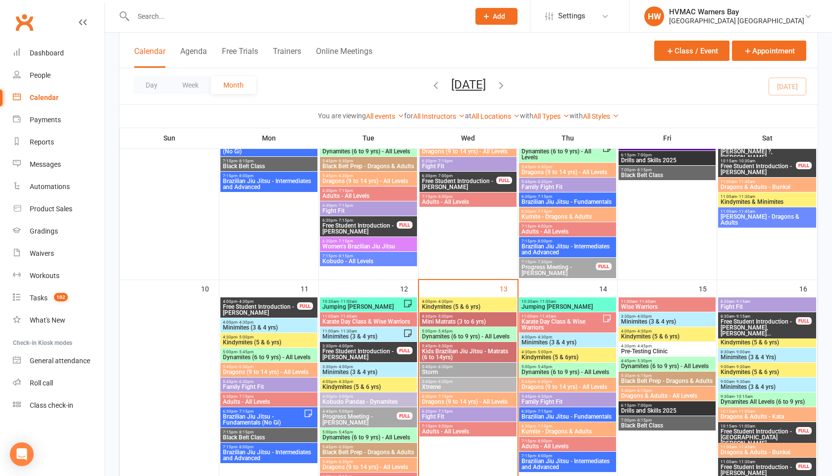
click at [471, 397] on span "6:30pm - 7:15pm" at bounding box center [467, 397] width 93 height 4
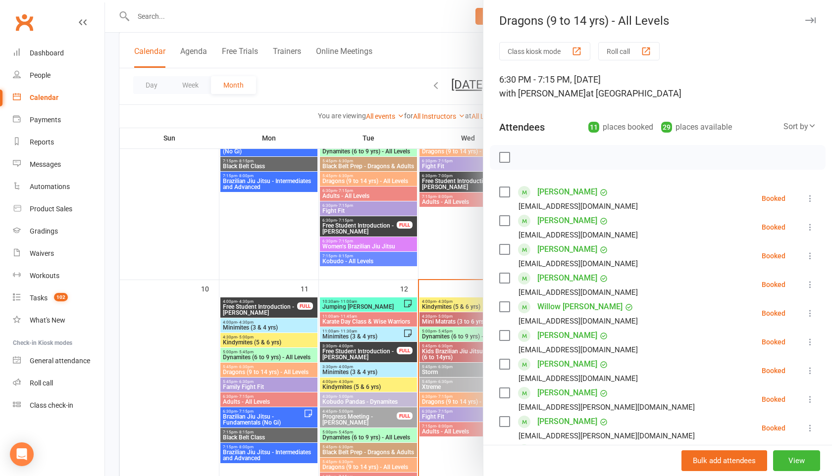
click at [811, 21] on icon "button" at bounding box center [810, 20] width 10 height 6
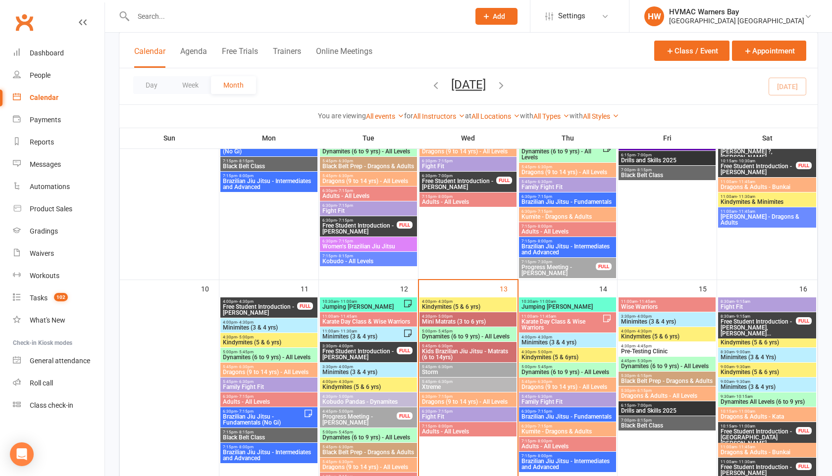
click at [150, 13] on input "text" at bounding box center [296, 16] width 332 height 14
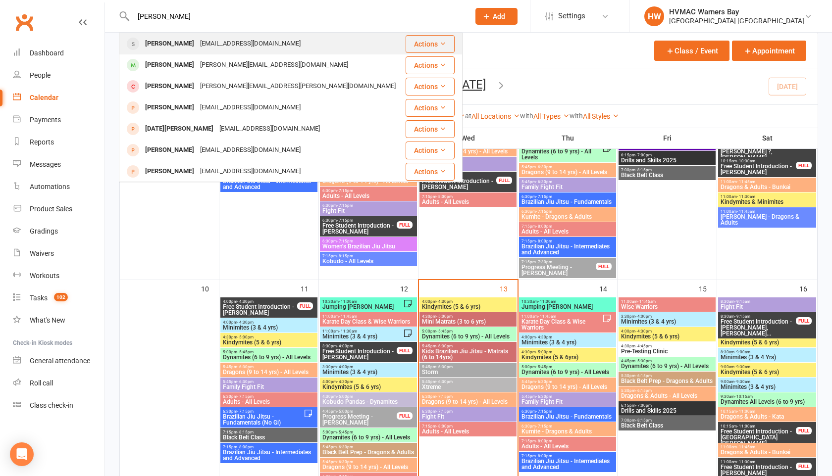
type input "[PERSON_NAME]"
click at [184, 42] on div "[PERSON_NAME]" at bounding box center [169, 44] width 55 height 14
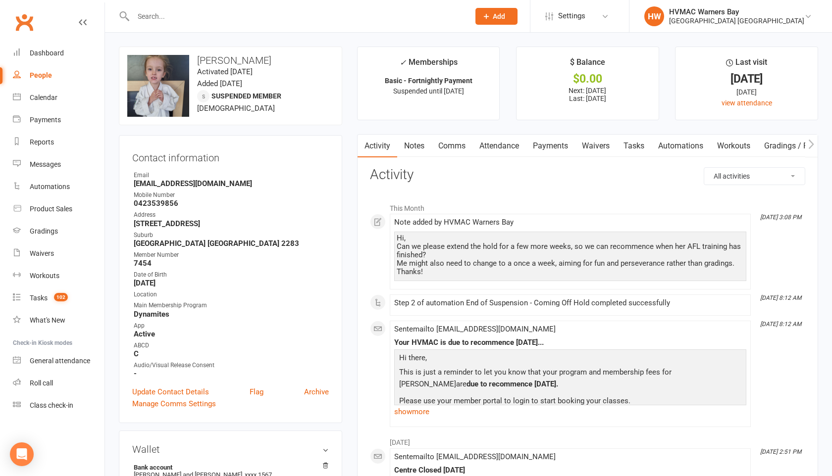
click at [418, 146] on link "Notes" at bounding box center [414, 146] width 34 height 23
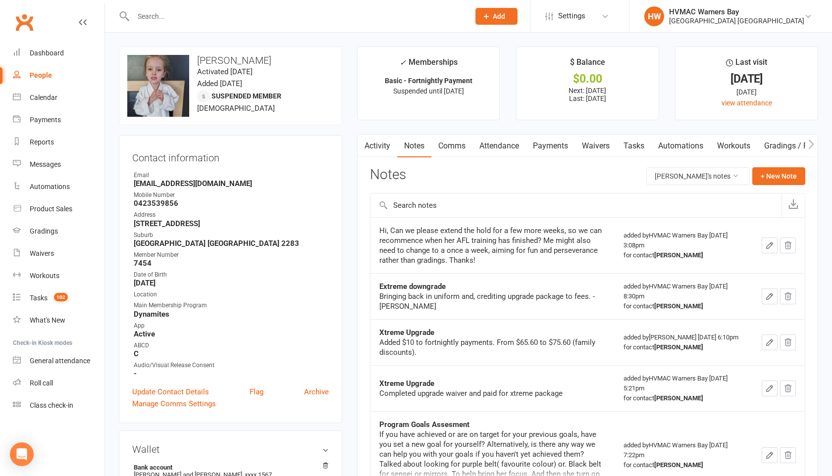
click at [771, 244] on icon "button" at bounding box center [770, 246] width 6 height 6
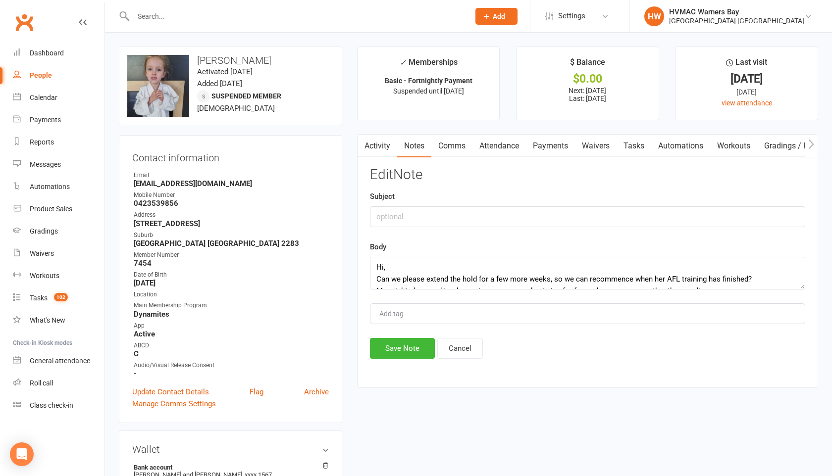
scroll to position [24, 0]
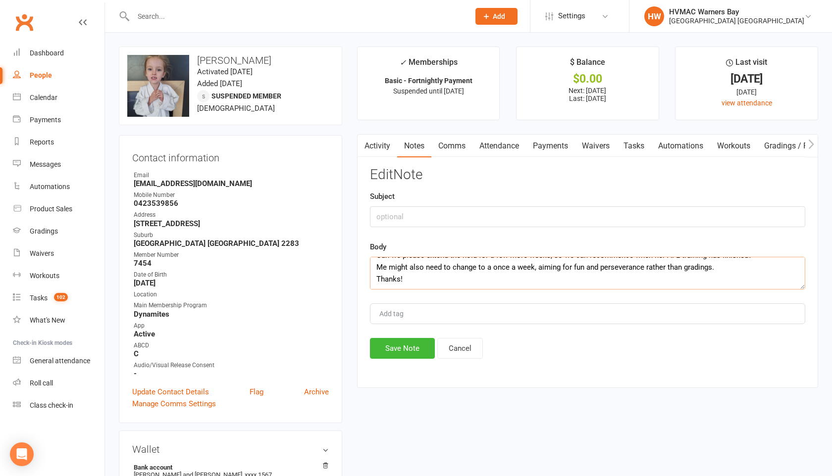
click at [415, 284] on textarea "Hi, Can we please extend the hold for a few more weeks, so we can recommence wh…" at bounding box center [587, 273] width 435 height 33
paste textarea "Hi Bec We sure can, when does her season finish?"
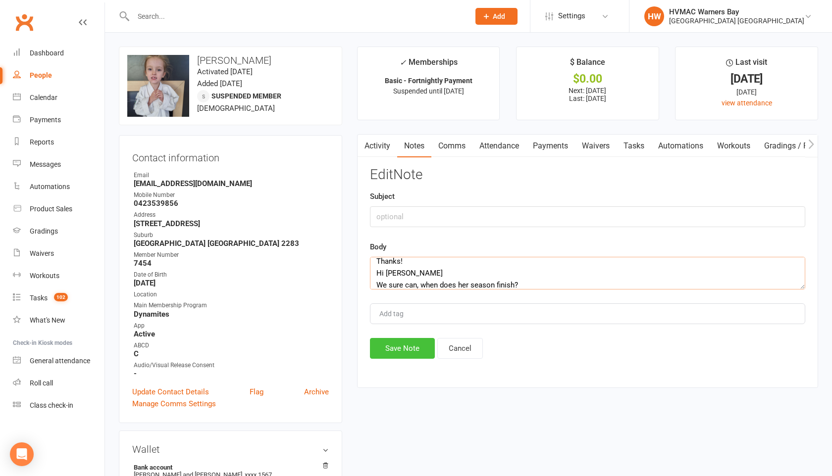
type textarea "Hi, Can we please extend the hold for a few more weeks, so we can recommence wh…"
click at [411, 346] on button "Save Note" at bounding box center [402, 348] width 65 height 21
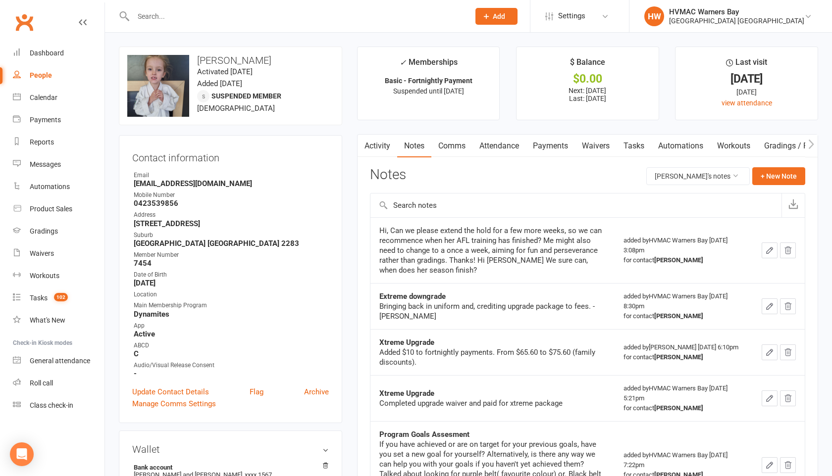
click at [157, 11] on input "text" at bounding box center [296, 16] width 332 height 14
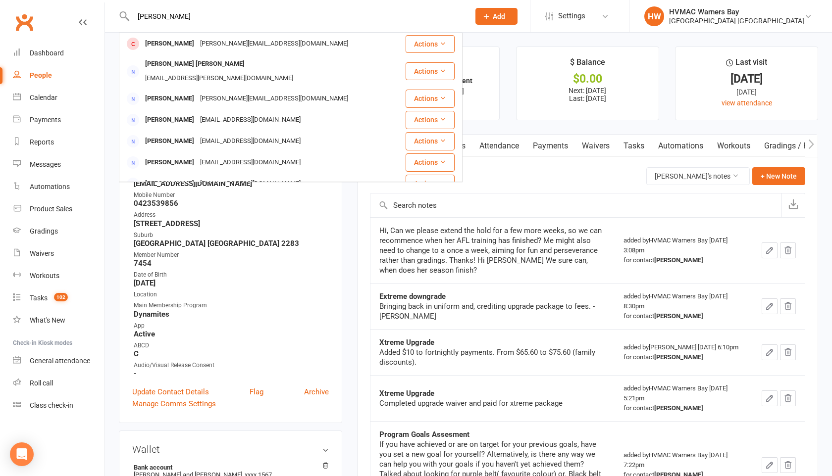
type input "[PERSON_NAME]"
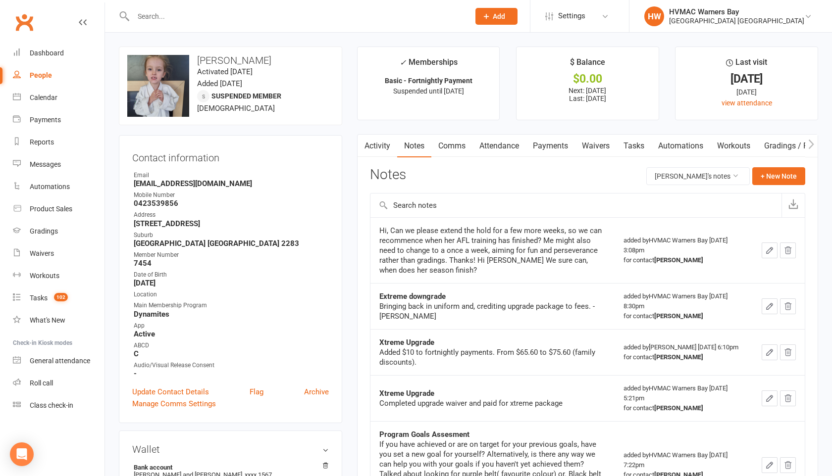
click at [144, 25] on div at bounding box center [291, 16] width 344 height 32
click at [144, 17] on input "text" at bounding box center [296, 16] width 332 height 14
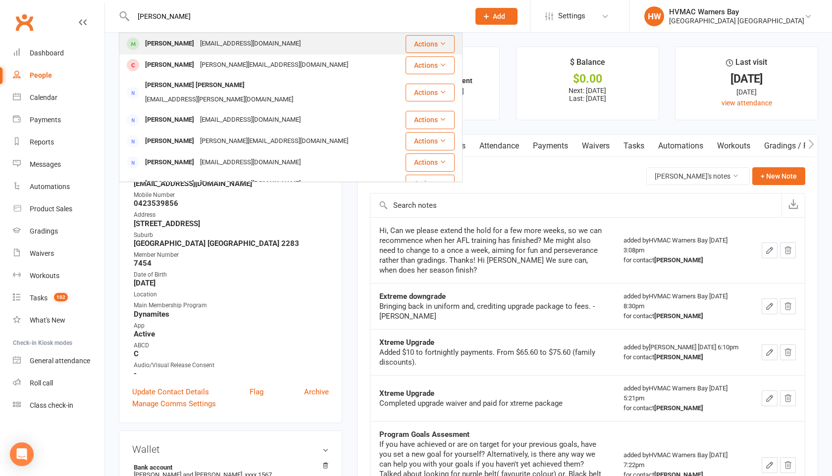
type input "[PERSON_NAME]"
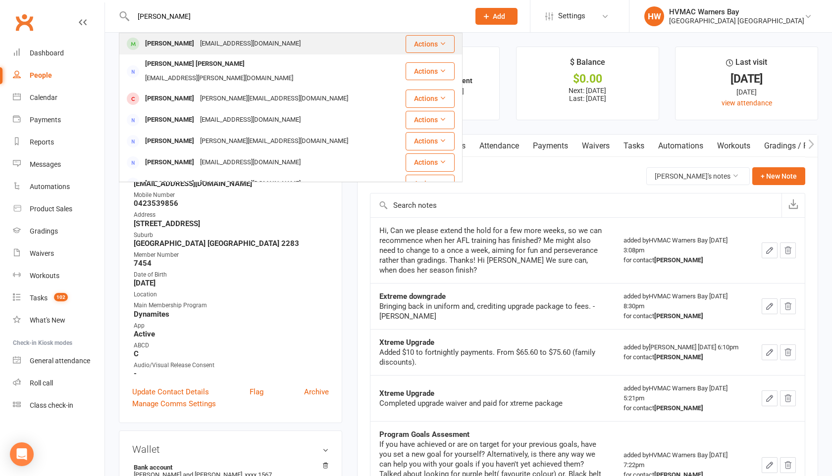
click at [154, 42] on div "[PERSON_NAME]" at bounding box center [169, 44] width 55 height 14
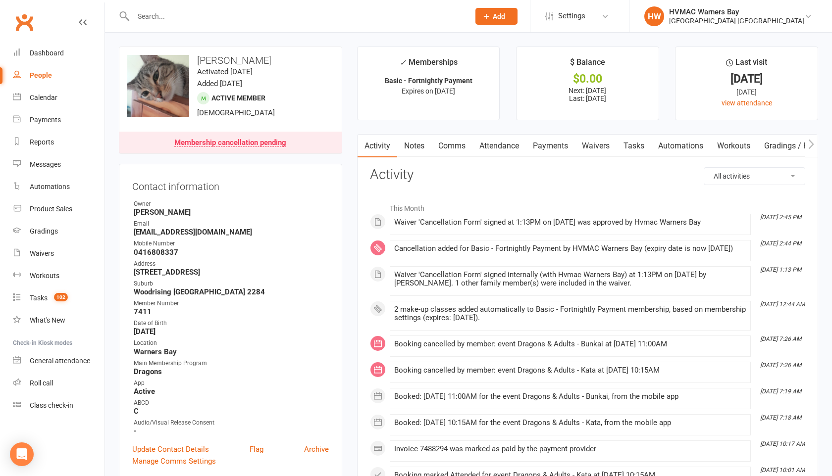
click at [553, 146] on link "Payments" at bounding box center [550, 146] width 49 height 23
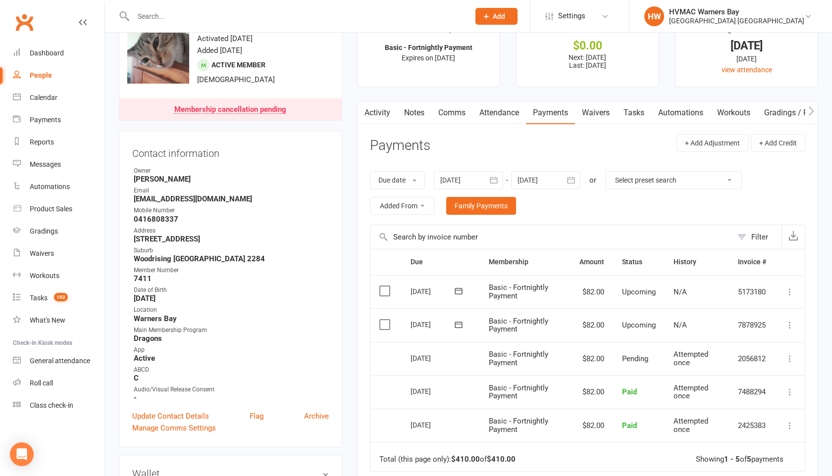
scroll to position [45, 0]
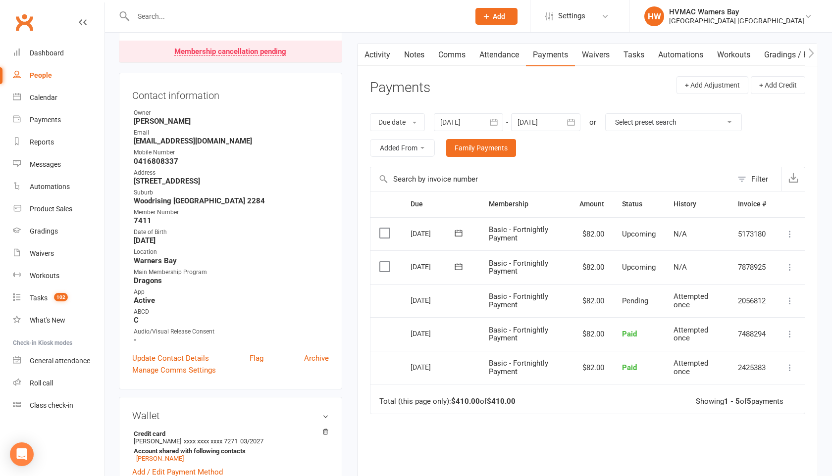
scroll to position [0, 0]
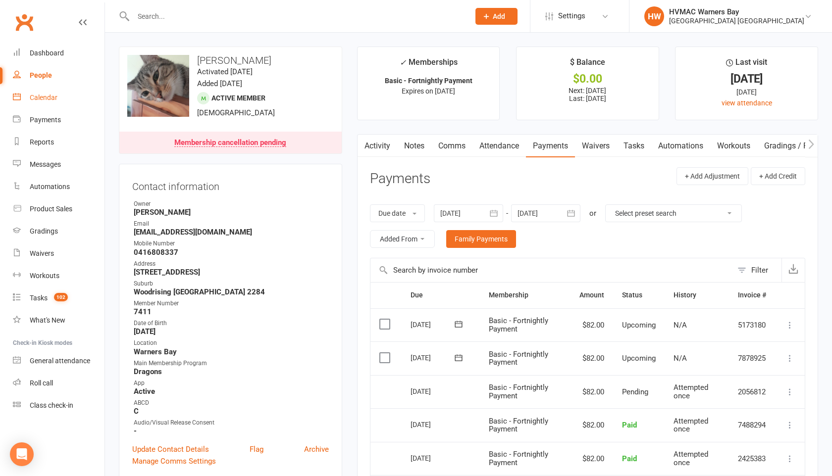
click at [55, 100] on div "Calendar" at bounding box center [44, 98] width 28 height 8
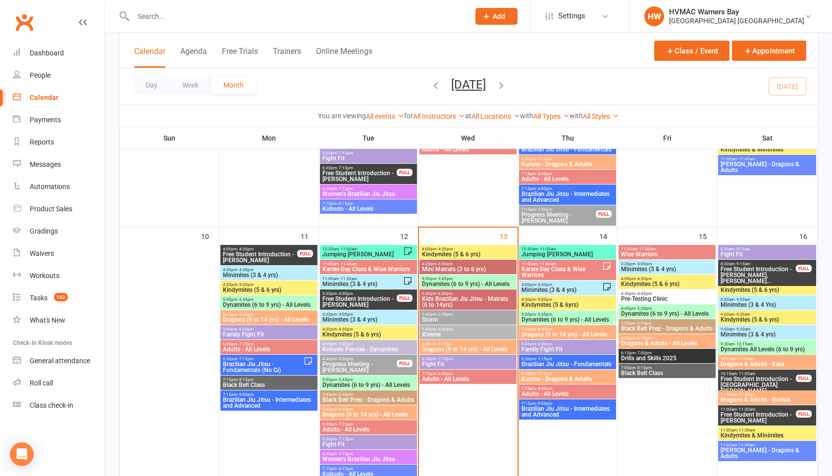
scroll to position [671, 0]
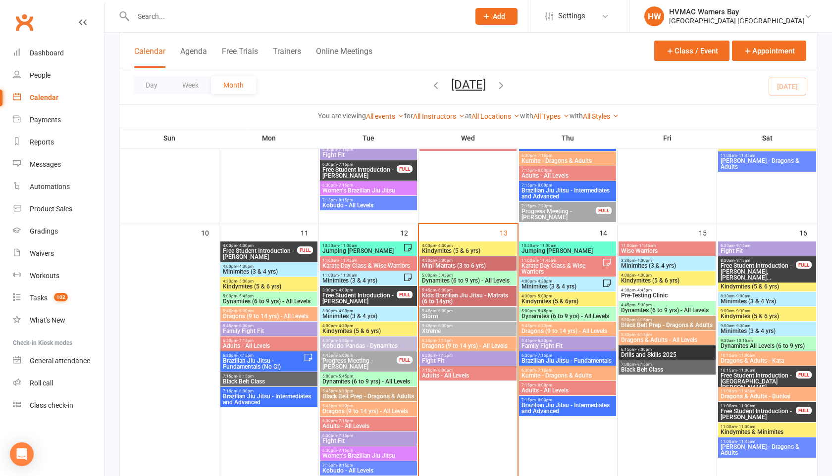
click at [771, 253] on span "Fight Fit" at bounding box center [767, 251] width 94 height 6
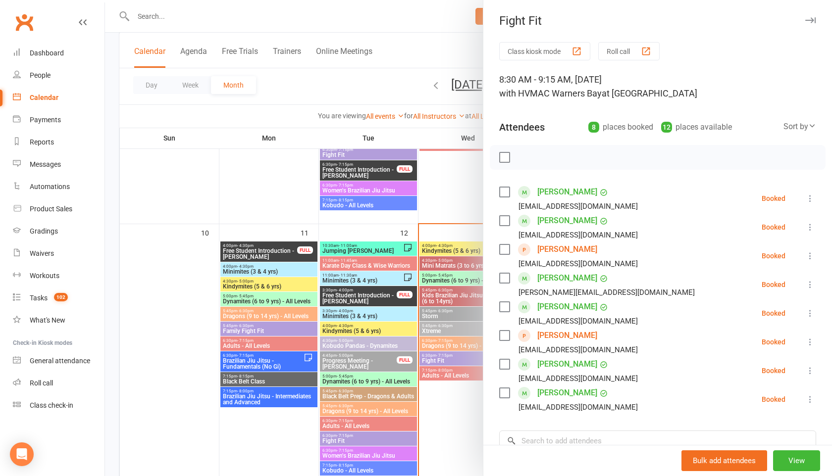
click at [812, 20] on icon "button" at bounding box center [810, 20] width 10 height 6
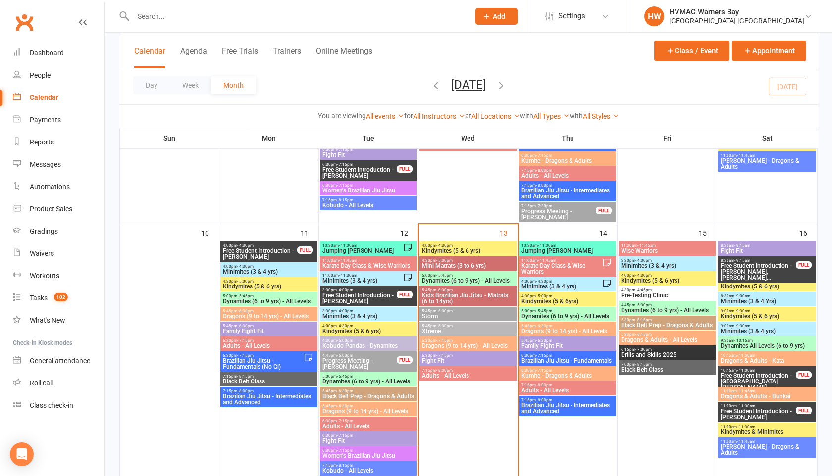
click at [154, 20] on input "text" at bounding box center [296, 16] width 332 height 14
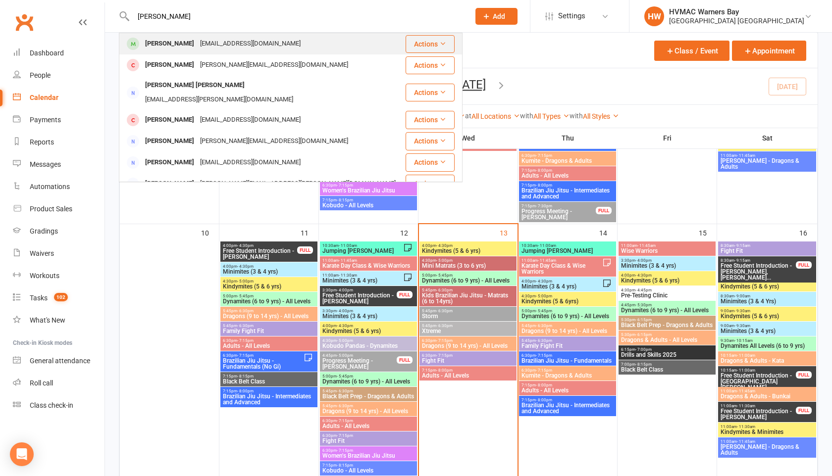
type input "[PERSON_NAME]"
click at [167, 51] on div "[PERSON_NAME] [EMAIL_ADDRESS][DOMAIN_NAME]" at bounding box center [262, 44] width 285 height 20
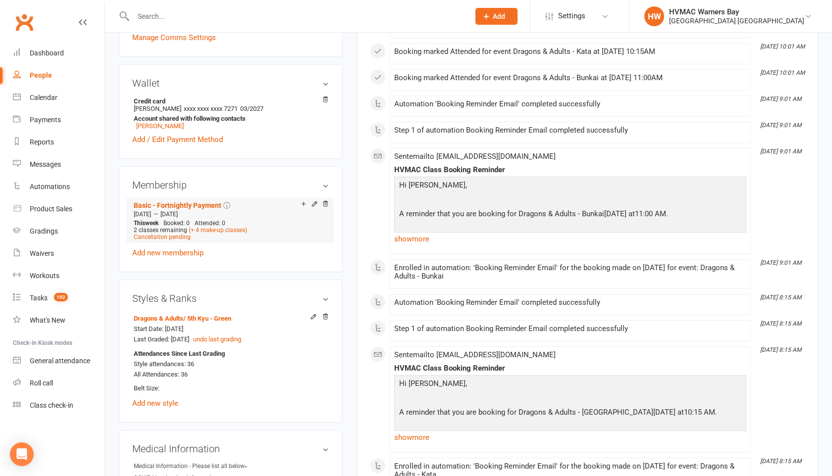
scroll to position [422, 0]
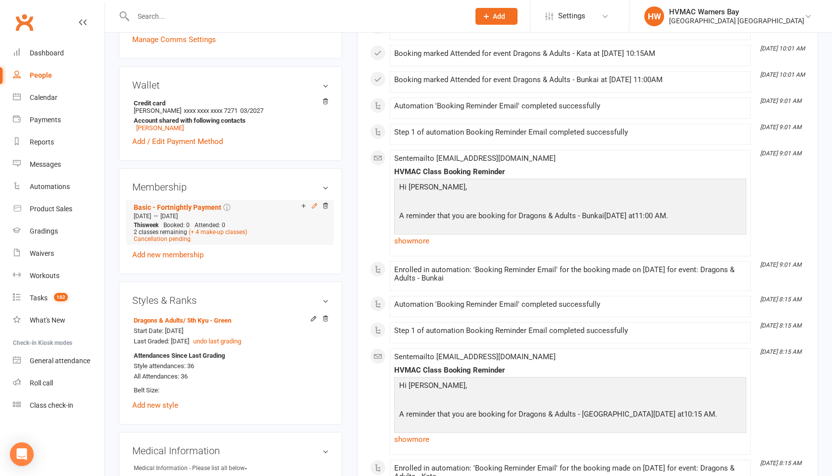
click at [314, 205] on icon at bounding box center [314, 206] width 4 height 4
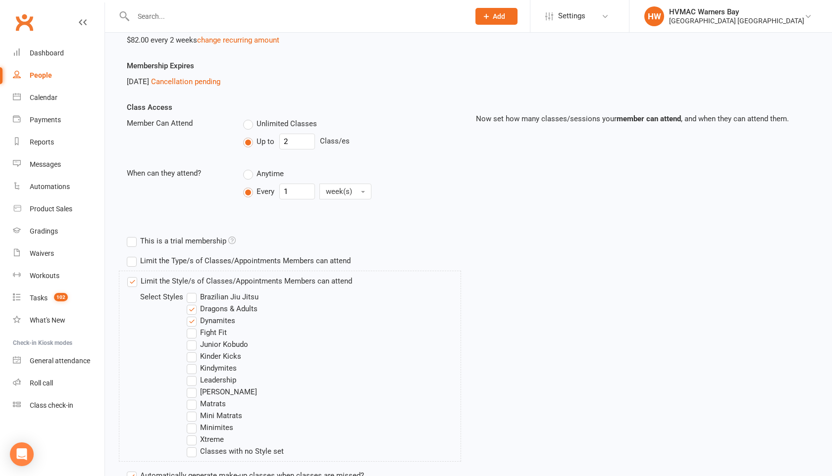
scroll to position [199, 0]
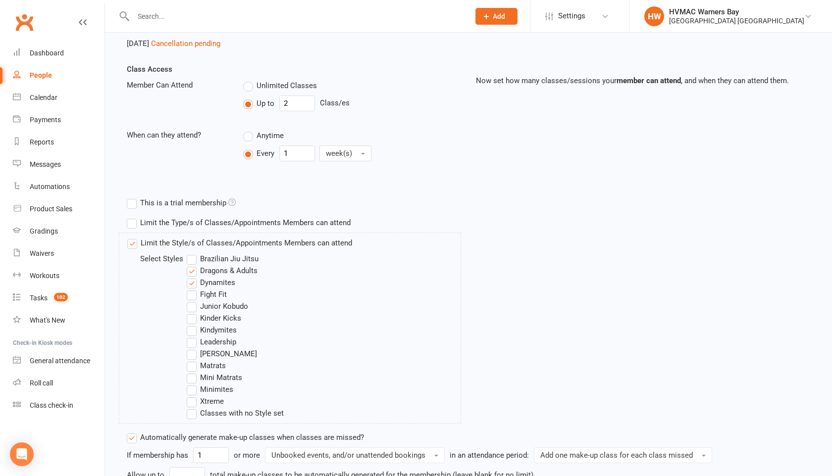
click at [192, 298] on label "Fight Fit" at bounding box center [207, 295] width 40 height 12
click at [192, 289] on input "Fight Fit" at bounding box center [190, 289] width 6 height 0
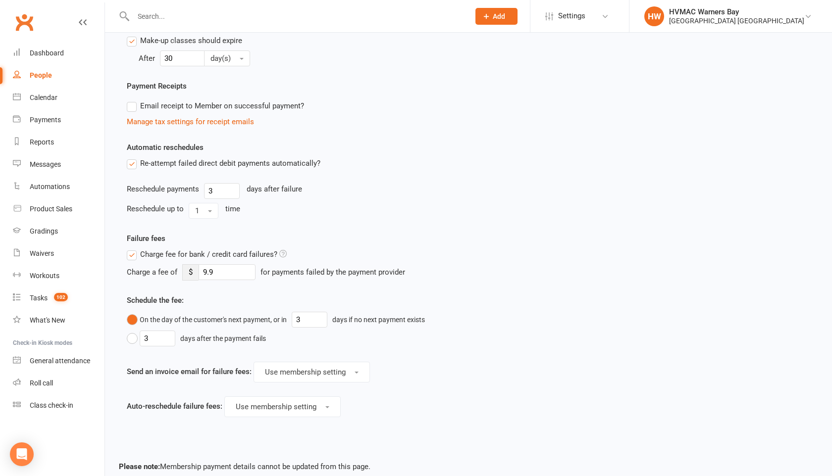
scroll to position [705, 0]
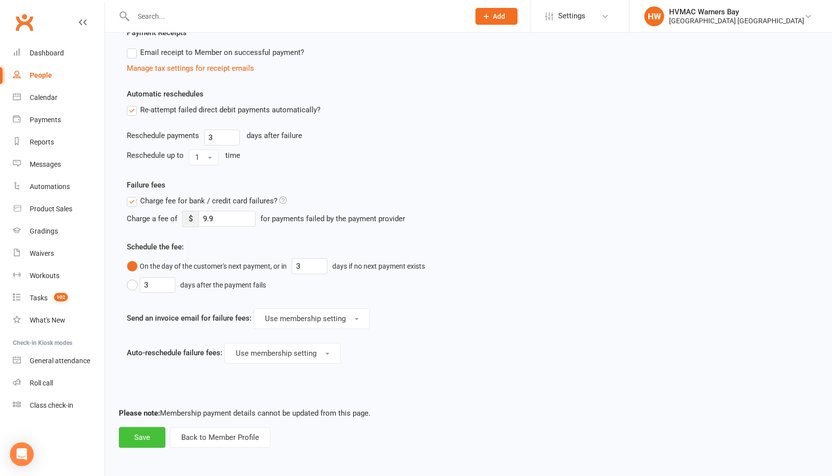
click at [147, 435] on button "Save" at bounding box center [142, 437] width 47 height 21
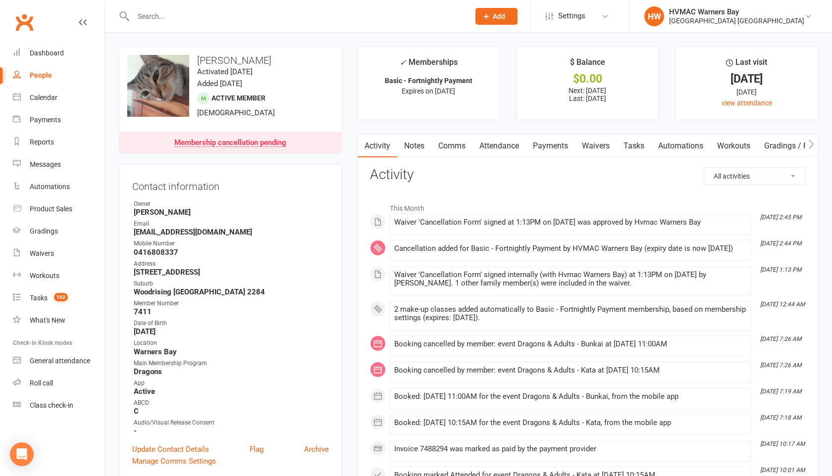
click at [547, 146] on link "Payments" at bounding box center [550, 146] width 49 height 23
